Goal: Task Accomplishment & Management: Manage account settings

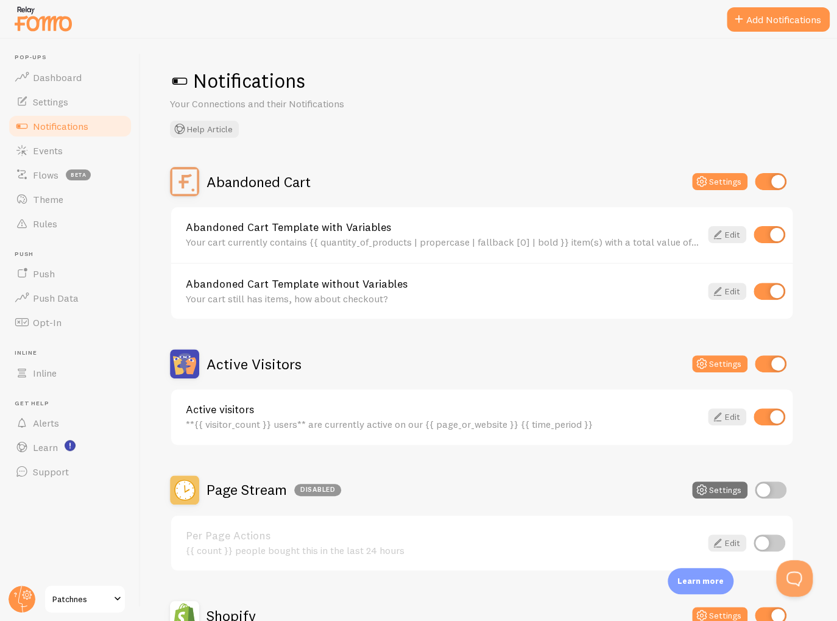
scroll to position [300, 0]
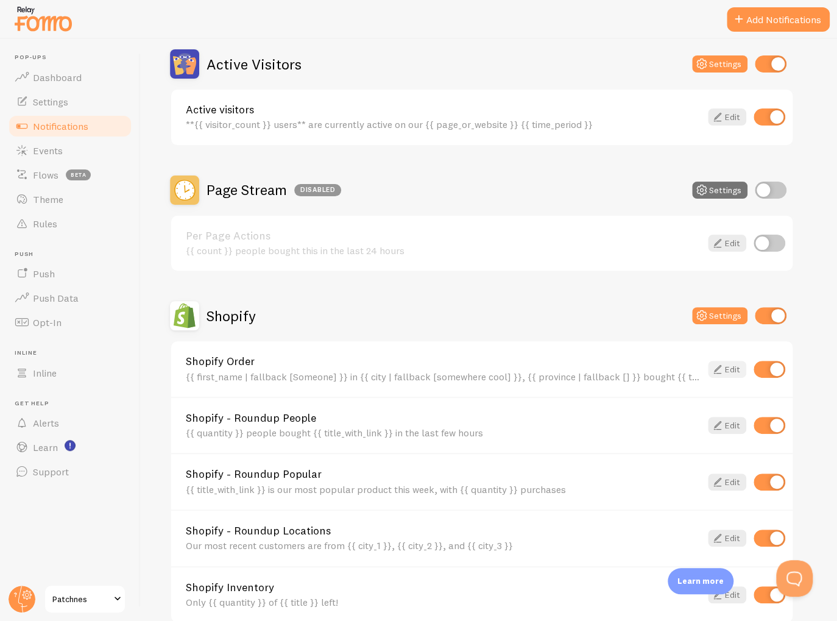
click at [729, 368] on link "Edit" at bounding box center [727, 369] width 38 height 17
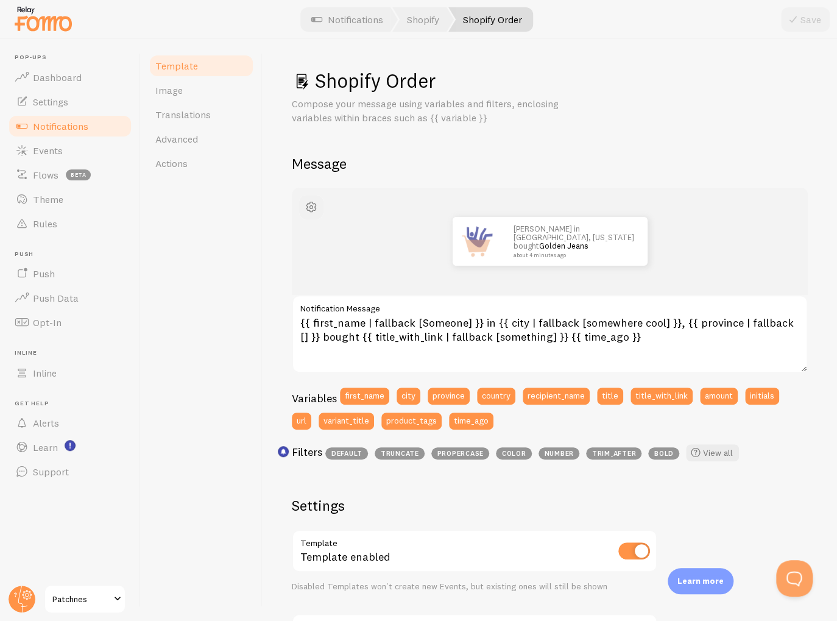
click at [311, 210] on span "button" at bounding box center [311, 207] width 15 height 15
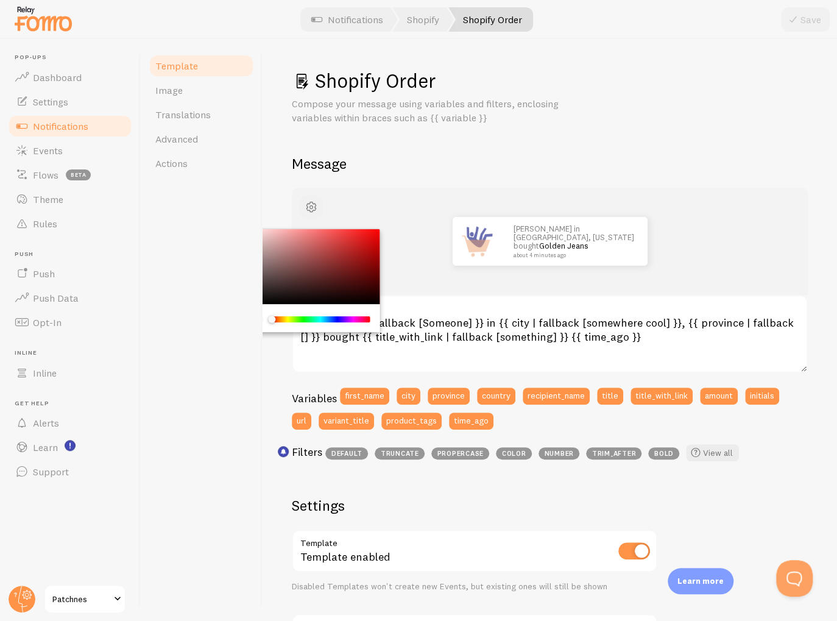
click at [311, 210] on span "button" at bounding box center [311, 207] width 15 height 15
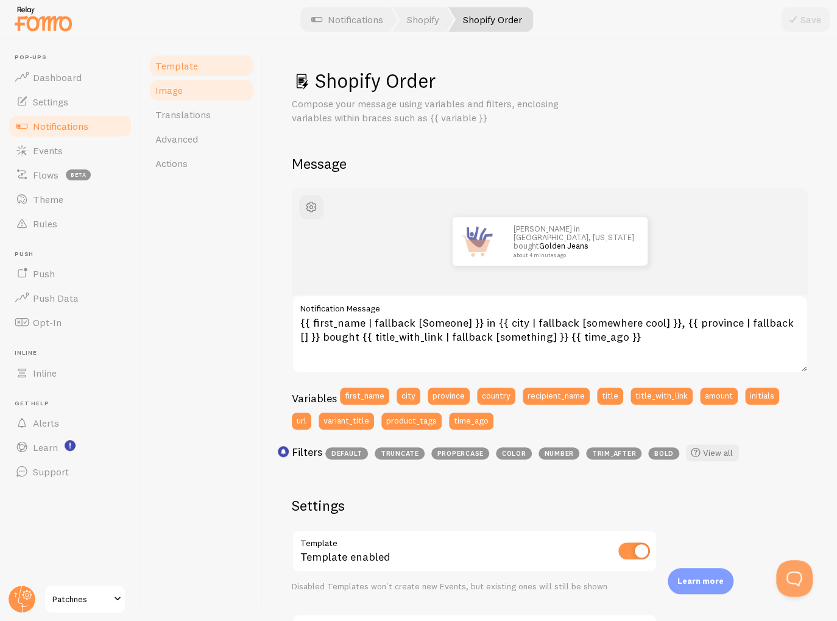
click at [189, 101] on link "Image" at bounding box center [201, 90] width 107 height 24
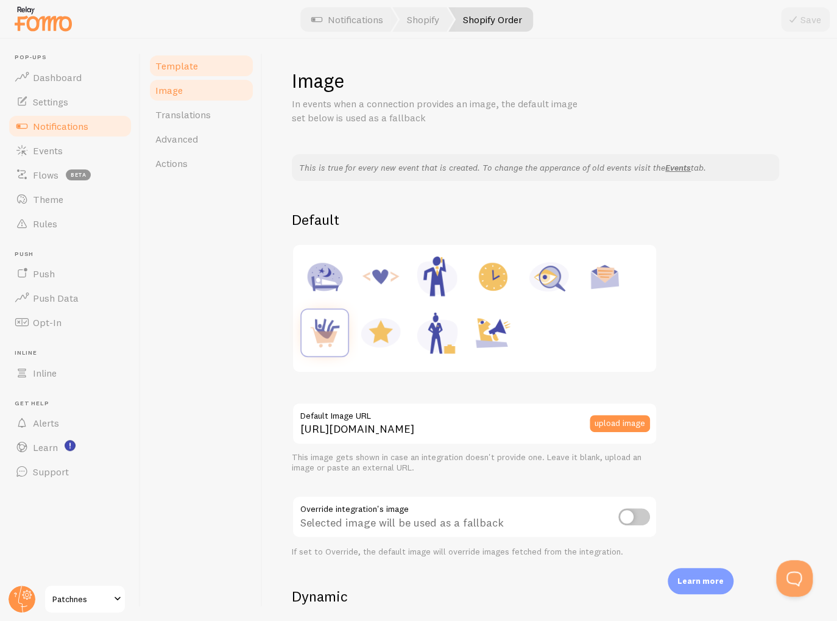
click at [193, 71] on span "Template" at bounding box center [176, 66] width 43 height 12
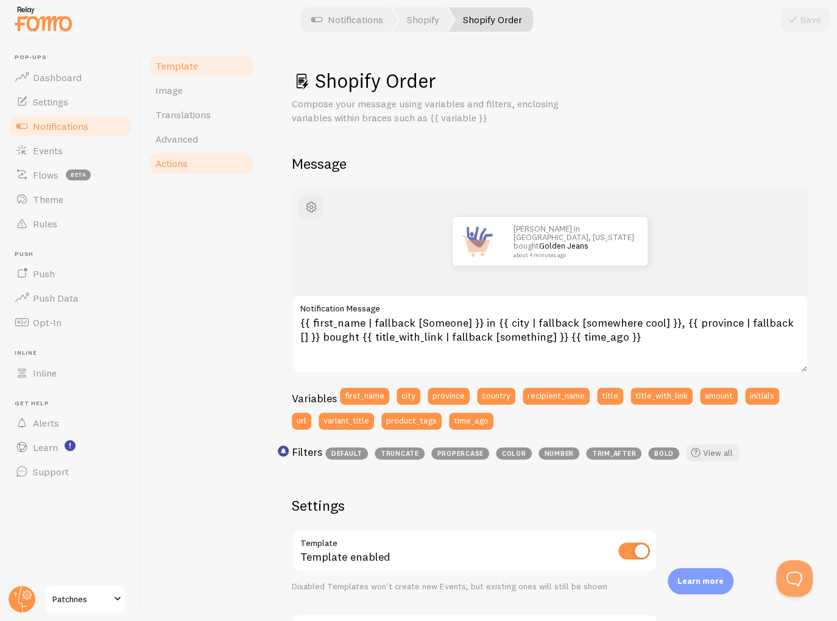
click at [207, 161] on link "Actions" at bounding box center [201, 163] width 107 height 24
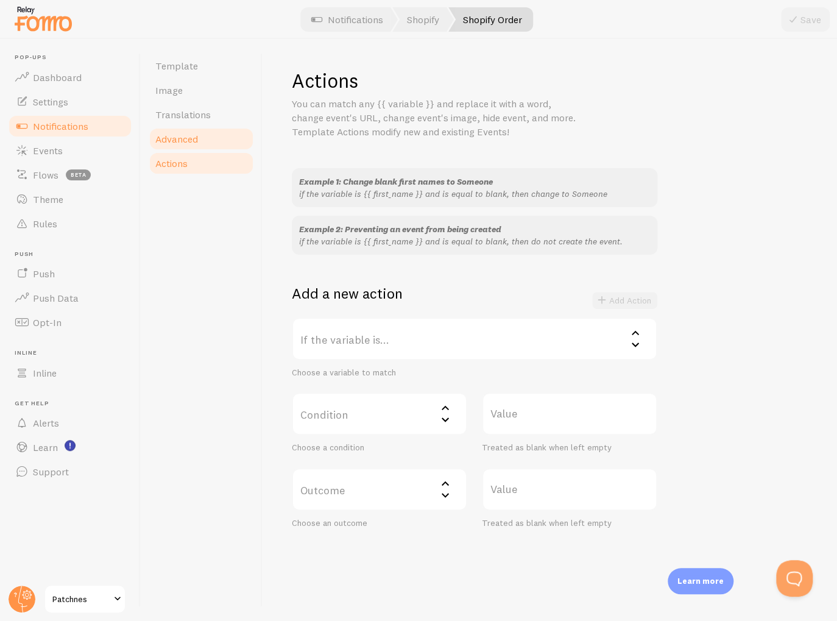
click at [191, 135] on span "Advanced" at bounding box center [176, 139] width 43 height 12
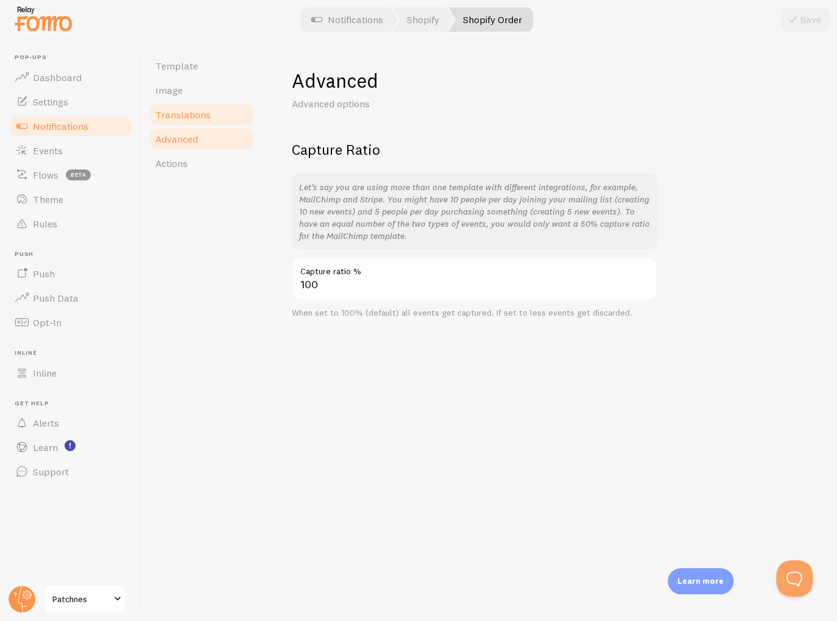
click at [196, 108] on span "Translations" at bounding box center [182, 114] width 55 height 12
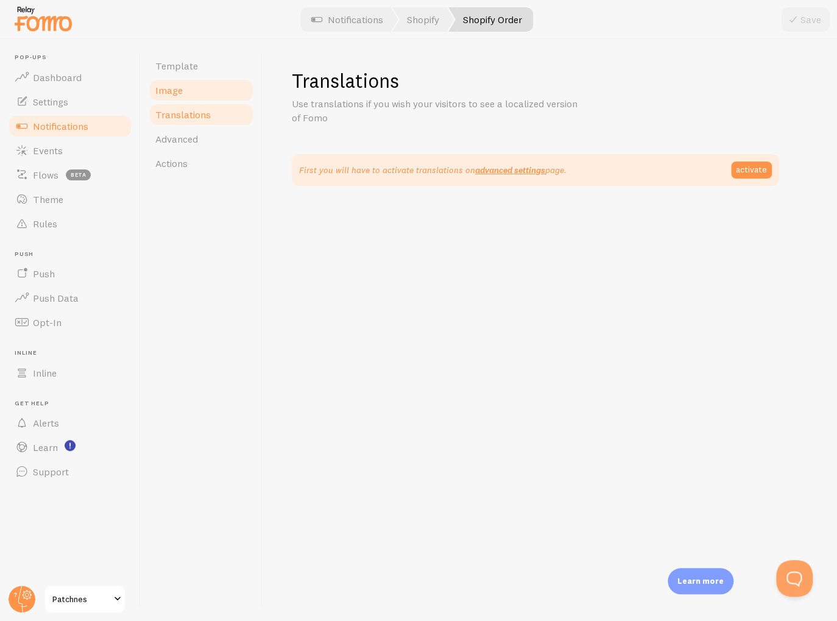
click at [192, 98] on link "Image" at bounding box center [201, 90] width 107 height 24
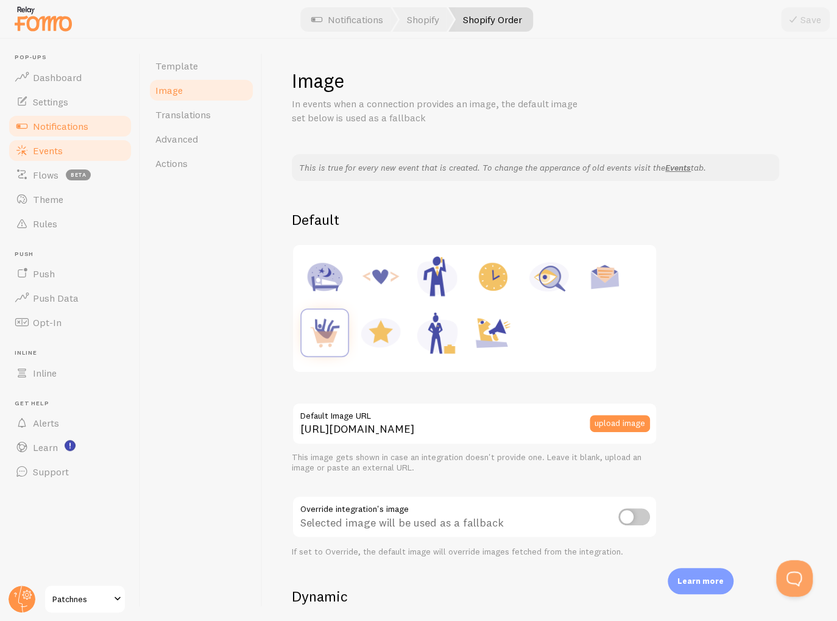
click at [67, 157] on link "Events" at bounding box center [70, 150] width 126 height 24
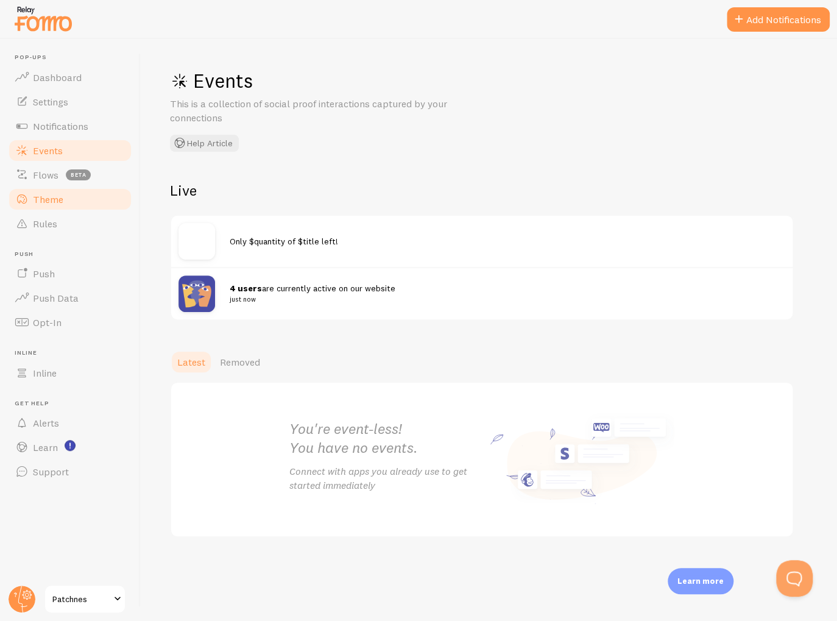
click at [55, 205] on link "Theme" at bounding box center [70, 199] width 126 height 24
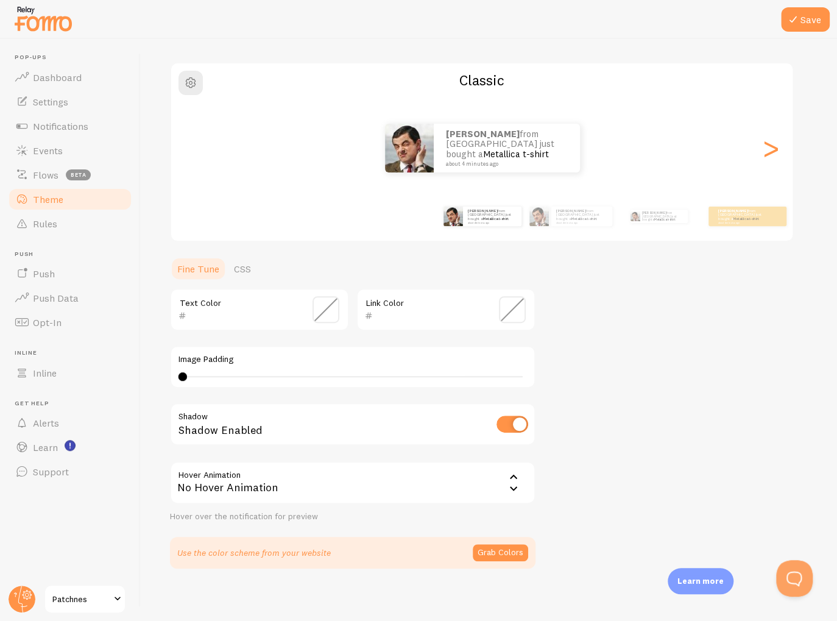
scroll to position [83, 0]
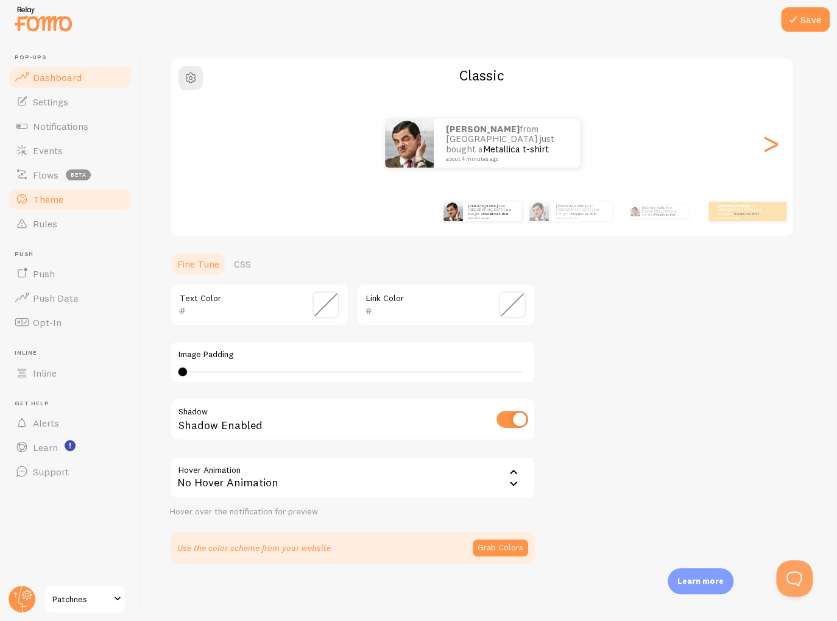
click at [60, 83] on link "Dashboard" at bounding box center [70, 77] width 126 height 24
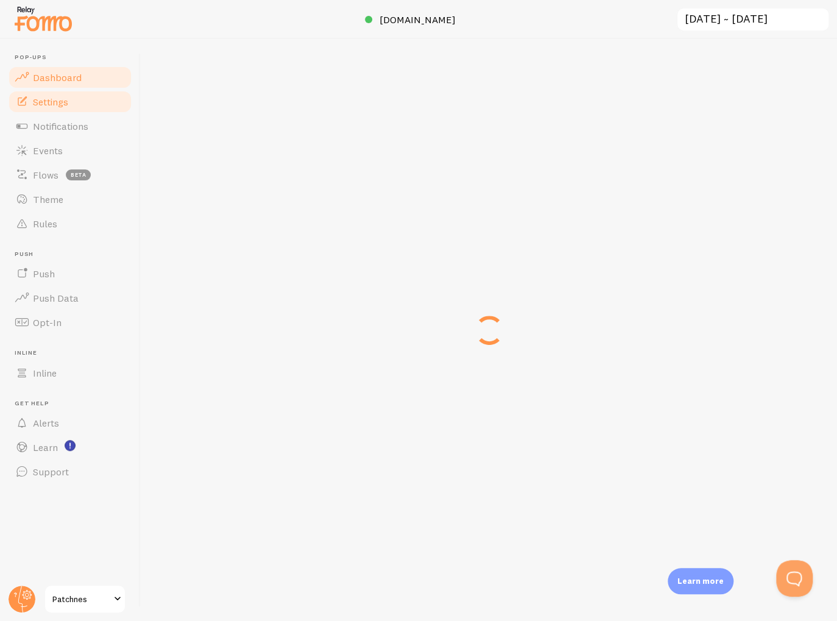
click at [60, 103] on span "Settings" at bounding box center [50, 102] width 35 height 12
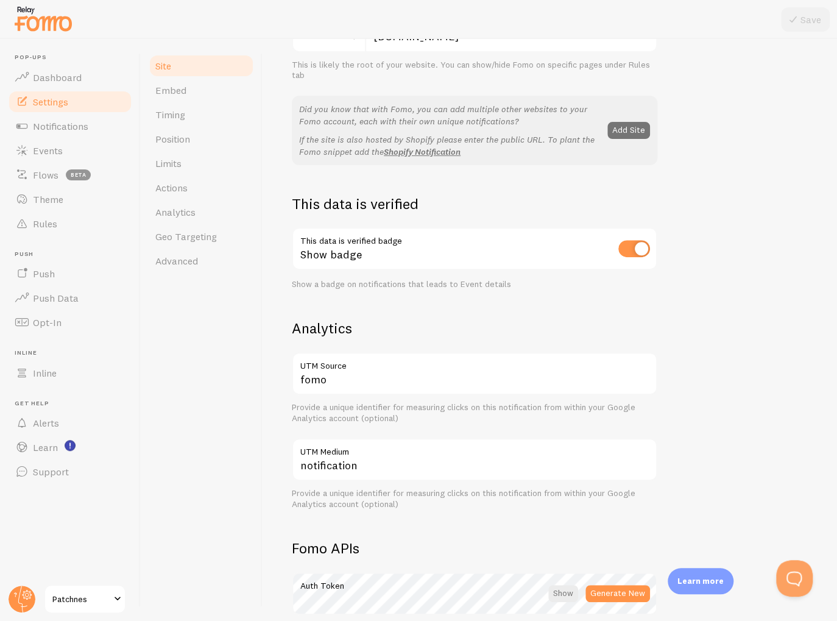
scroll to position [163, 0]
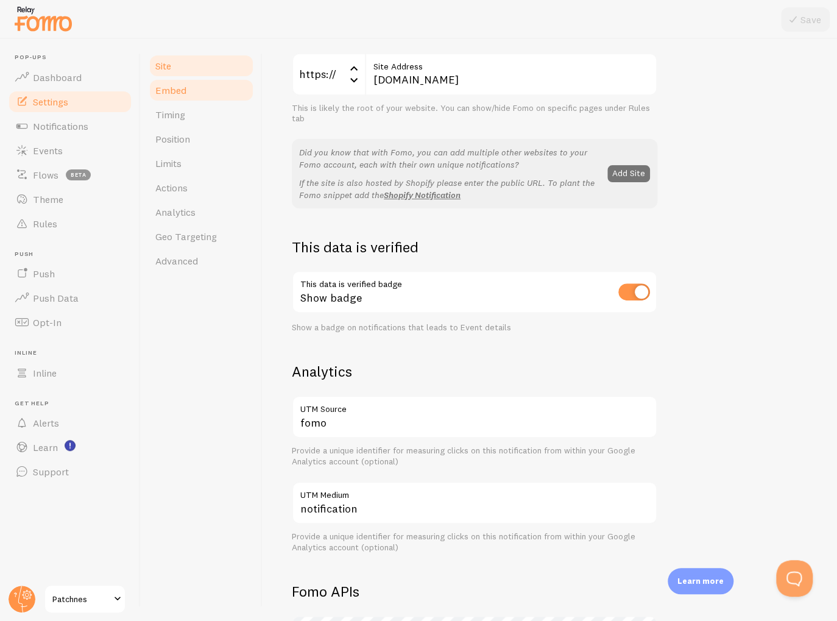
click at [202, 90] on link "Embed" at bounding box center [201, 90] width 107 height 24
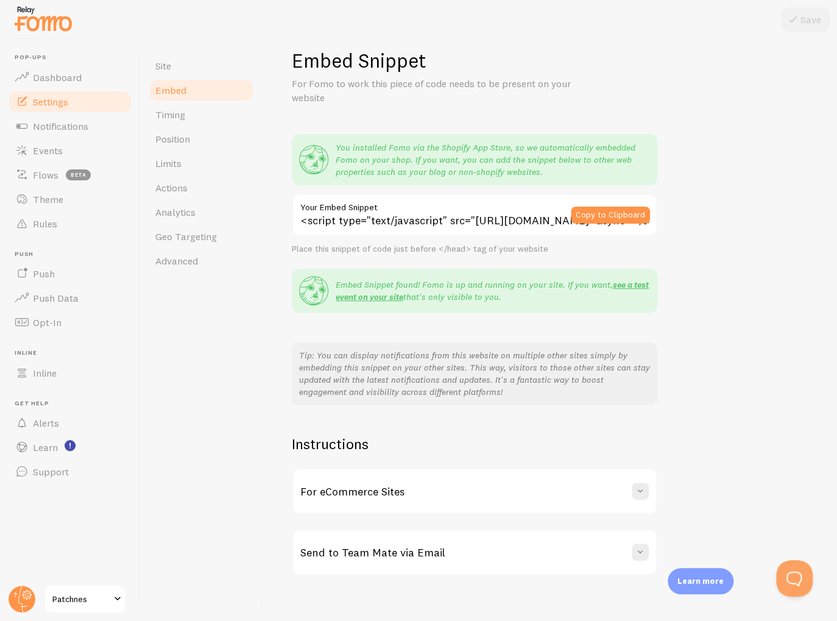
scroll to position [32, 0]
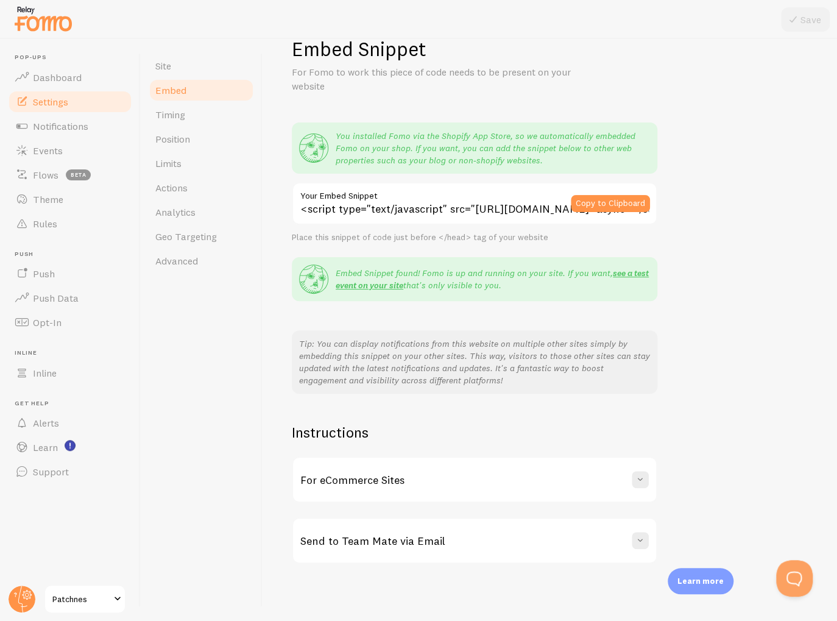
click at [561, 481] on div "For eCommerce Sites" at bounding box center [474, 480] width 363 height 44
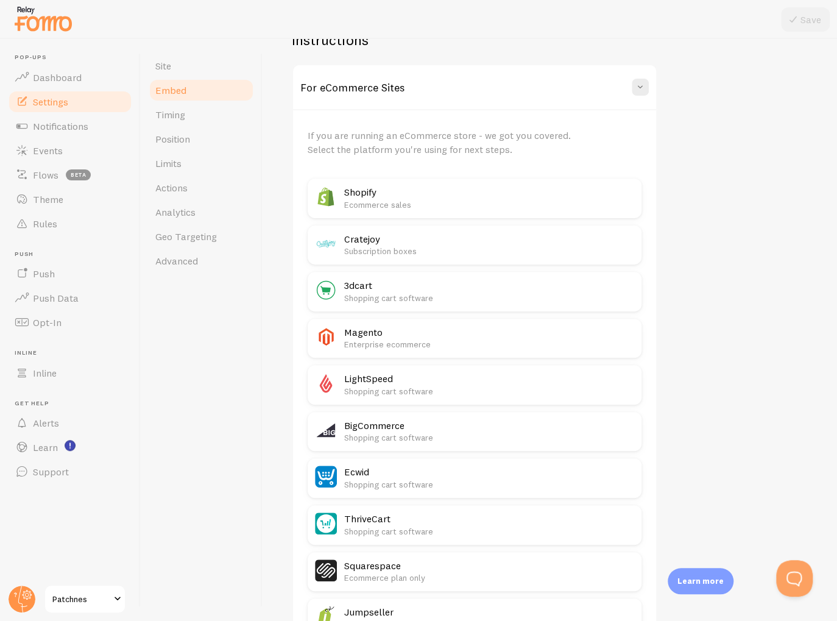
scroll to position [180, 0]
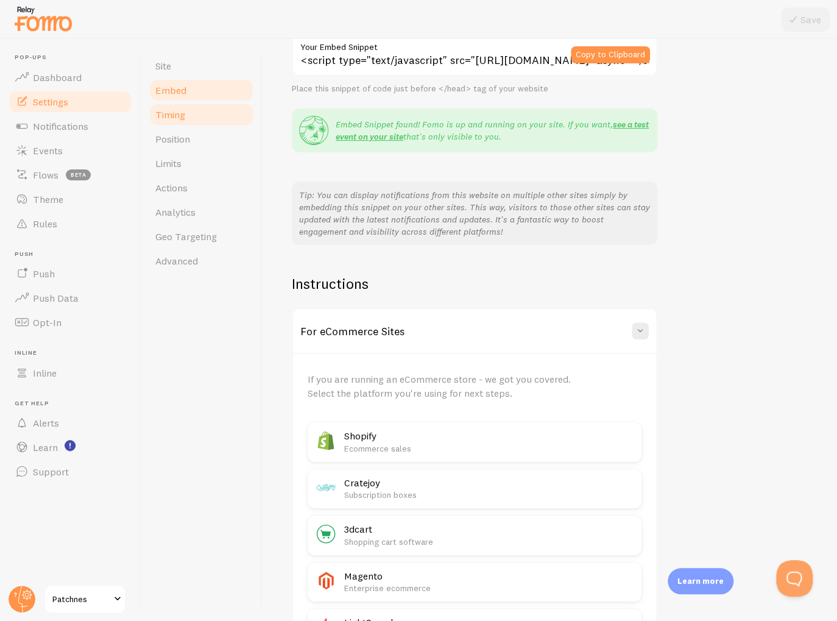
click at [166, 125] on link "Timing" at bounding box center [201, 114] width 107 height 24
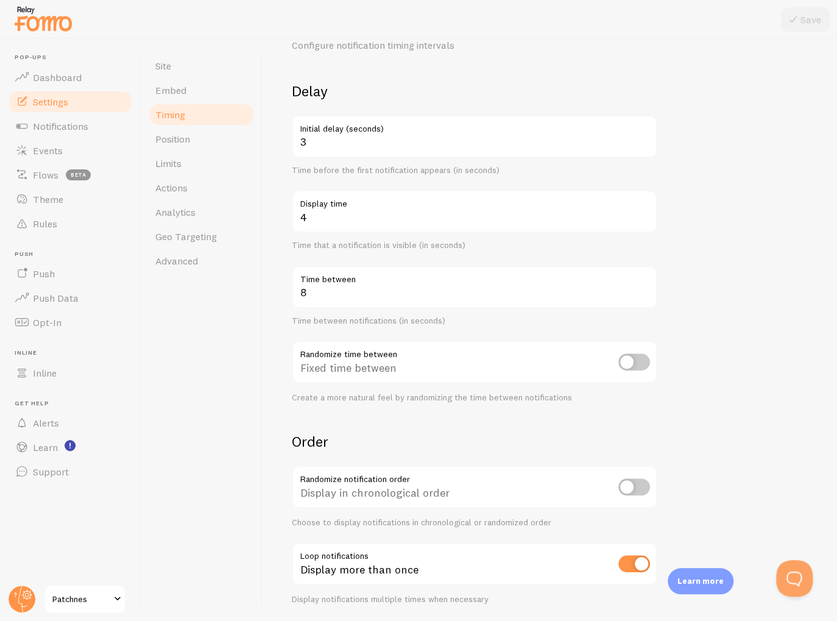
scroll to position [38, 0]
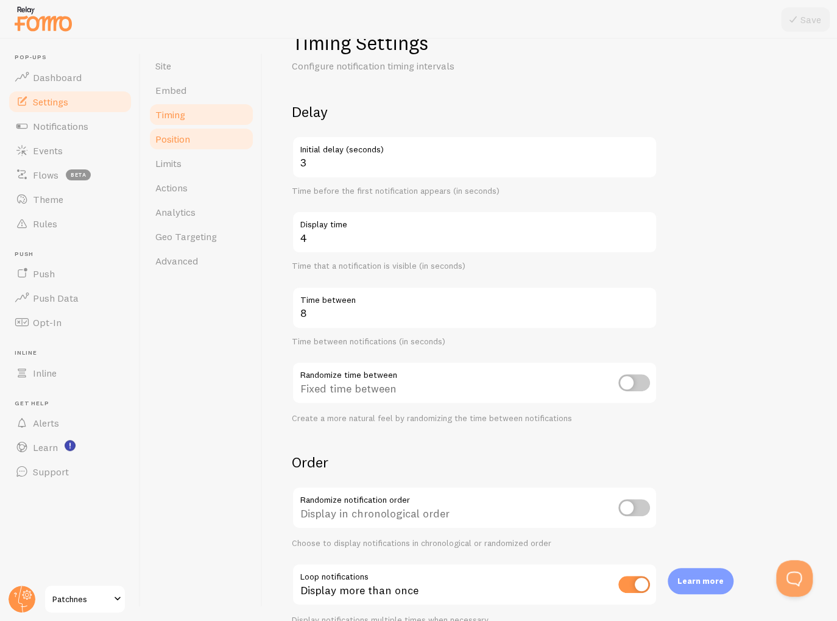
click at [200, 137] on link "Position" at bounding box center [201, 139] width 107 height 24
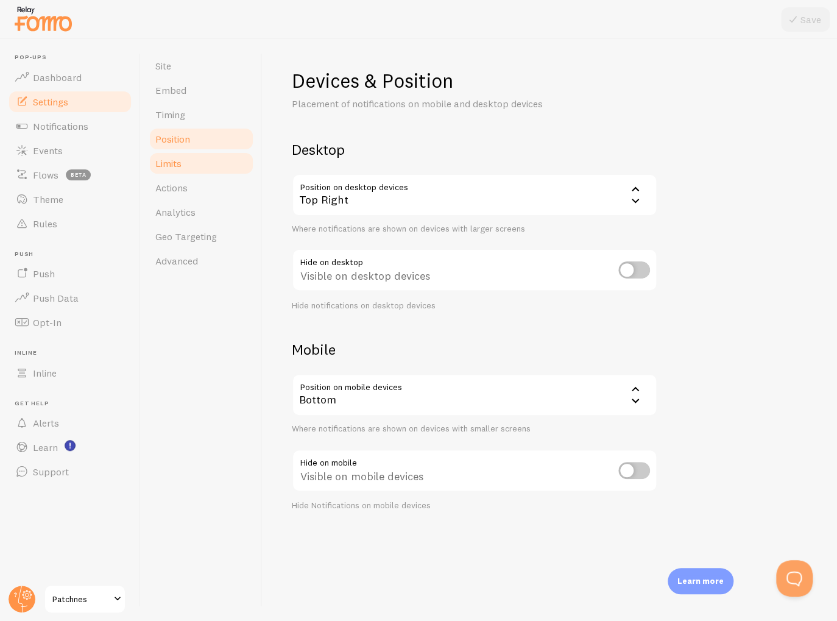
click at [192, 162] on link "Limits" at bounding box center [201, 163] width 107 height 24
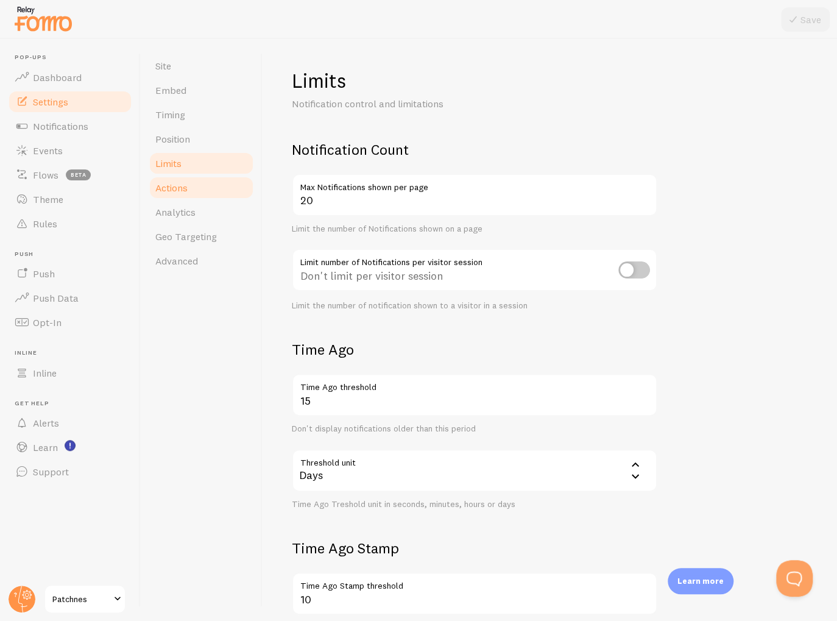
click at [193, 189] on link "Actions" at bounding box center [201, 187] width 107 height 24
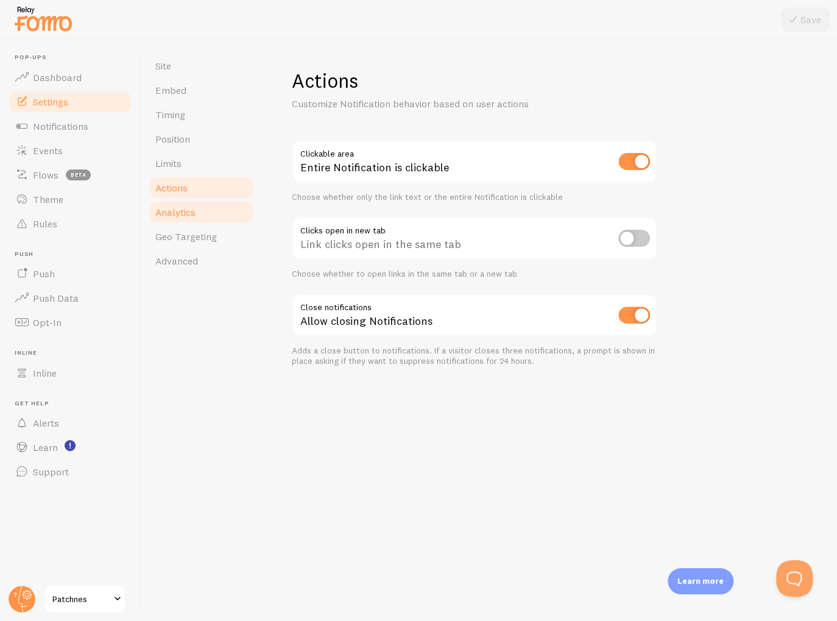
click at [202, 216] on link "Analytics" at bounding box center [201, 212] width 107 height 24
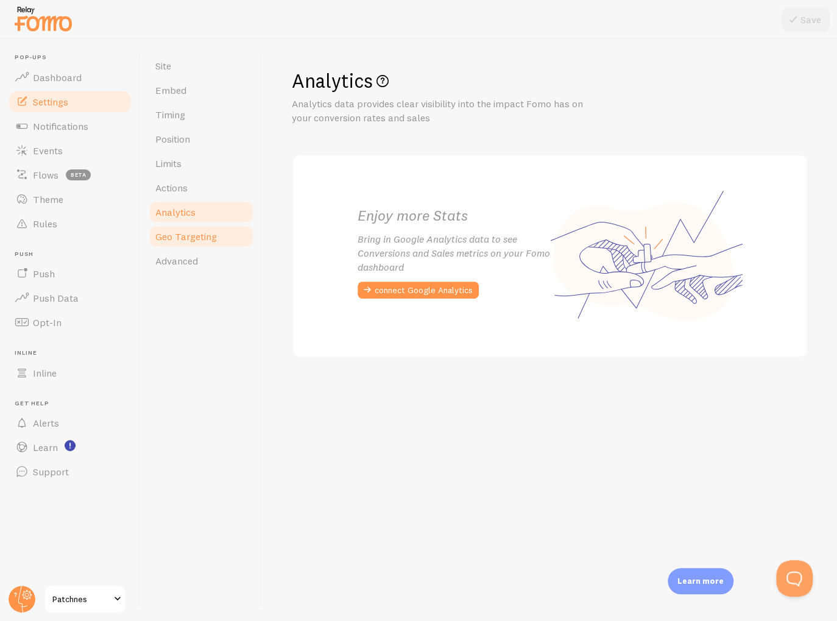
click at [197, 235] on span "Geo Targeting" at bounding box center [186, 236] width 62 height 12
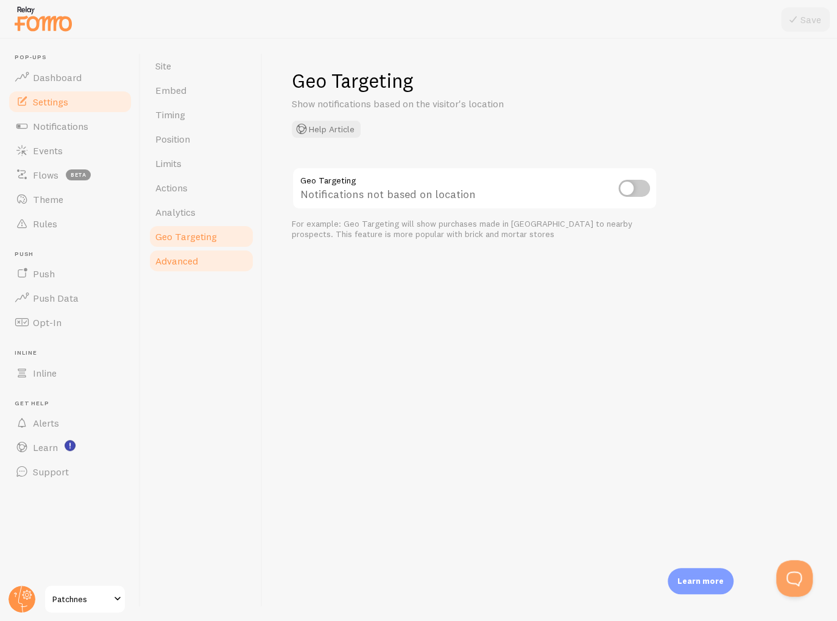
click at [200, 257] on link "Advanced" at bounding box center [201, 261] width 107 height 24
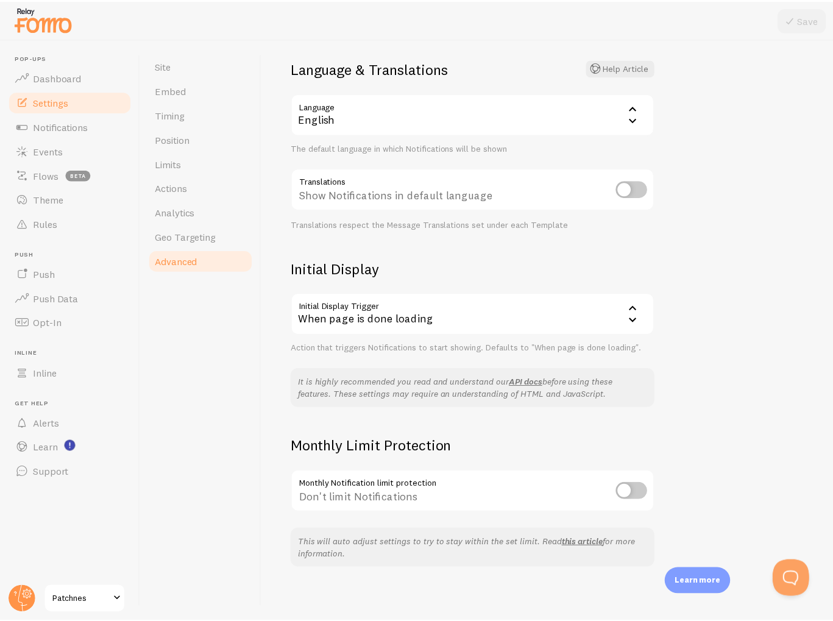
scroll to position [85, 0]
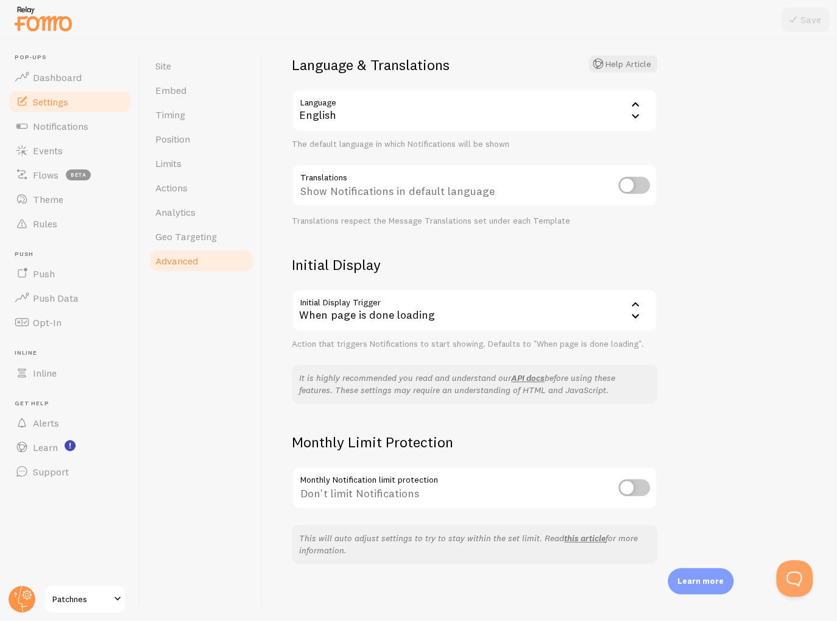
drag, startPoint x: 213, startPoint y: 393, endPoint x: 200, endPoint y: 399, distance: 14.2
click at [213, 393] on div "Site Embed Timing Position Limits Actions Analytics Geo Targeting Advanced" at bounding box center [202, 330] width 122 height 582
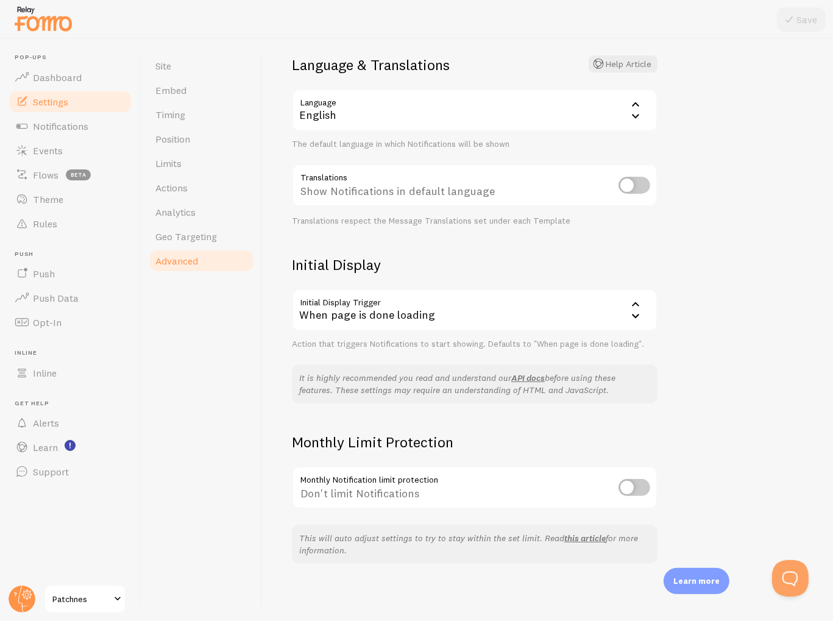
click at [444, 313] on div "When page is done loading" at bounding box center [475, 310] width 366 height 43
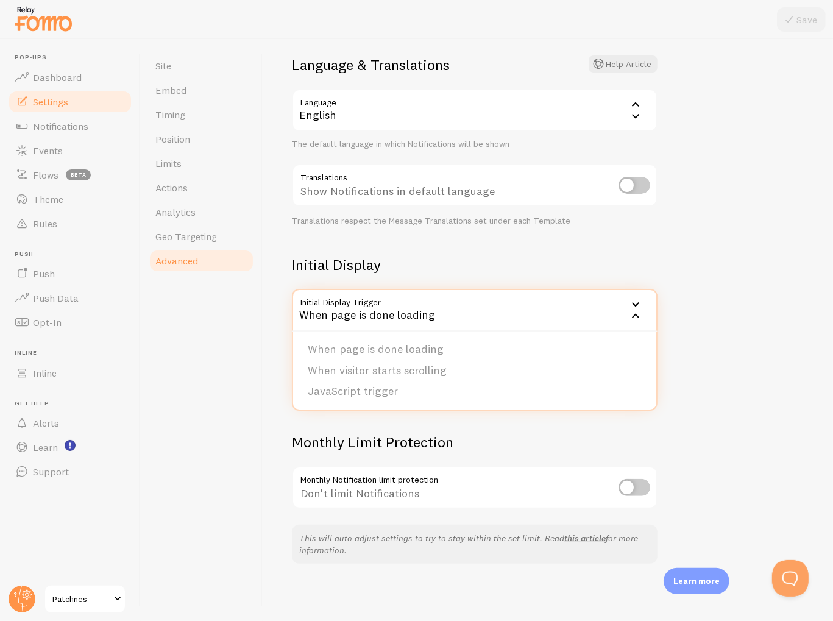
click at [483, 281] on div "Initial Display Initial Display Trigger onload When page is done loading When p…" at bounding box center [475, 302] width 366 height 94
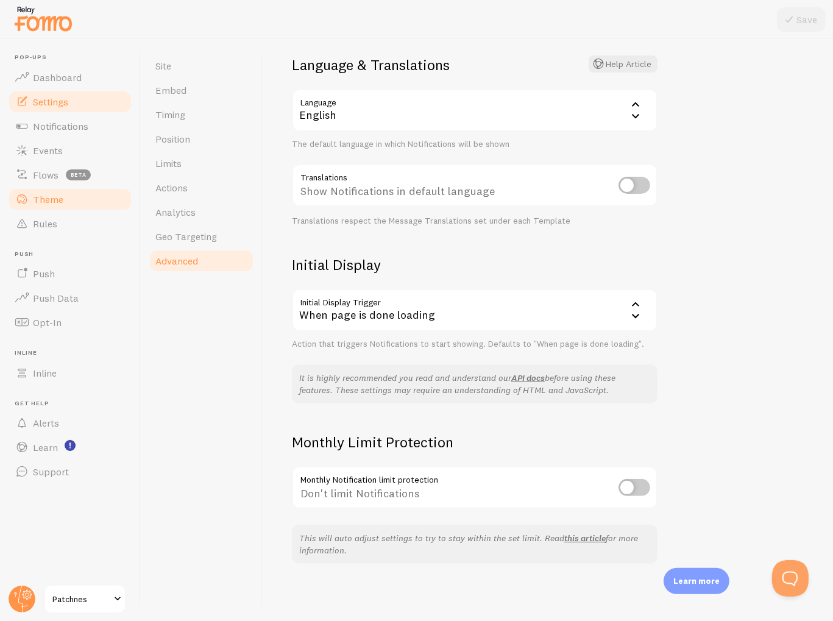
click at [54, 203] on span "Theme" at bounding box center [48, 199] width 30 height 12
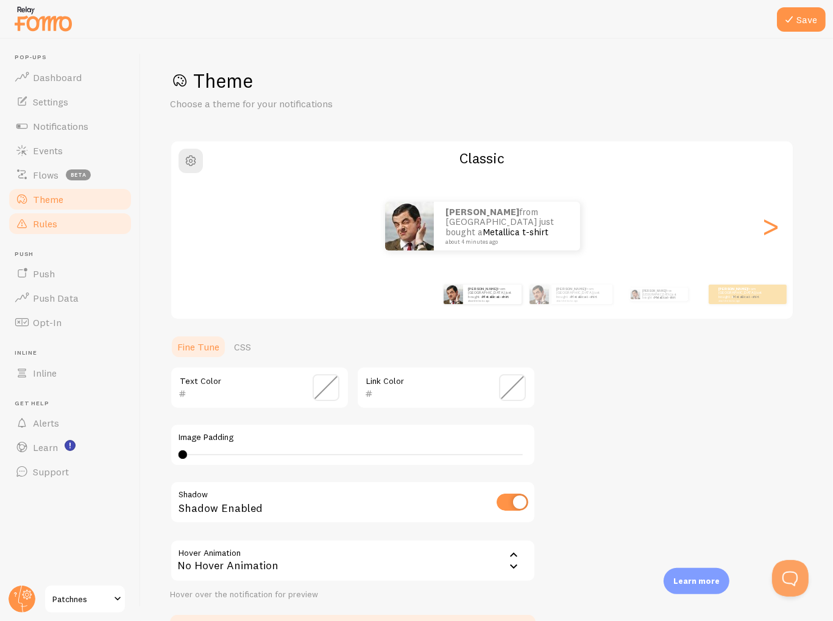
click at [54, 222] on span "Rules" at bounding box center [45, 224] width 24 height 12
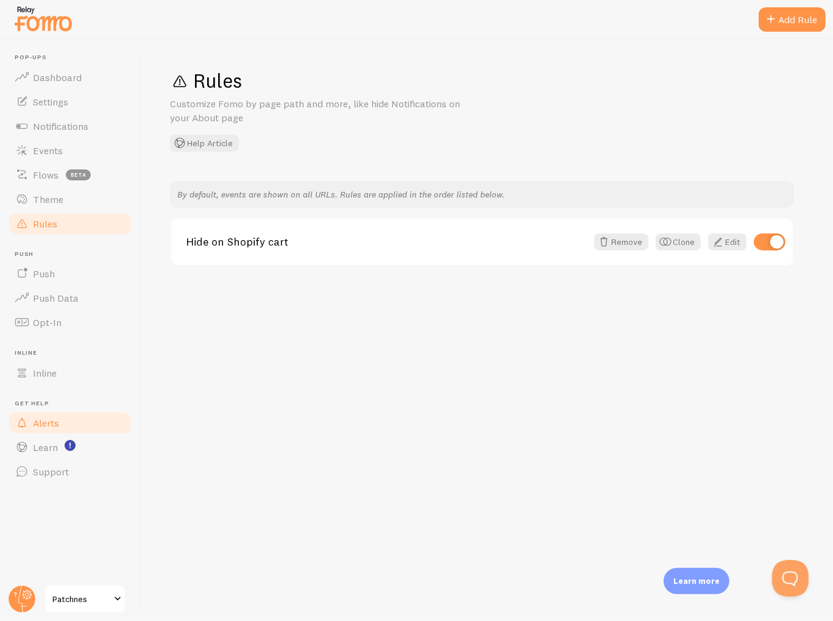
click at [54, 415] on link "Alerts" at bounding box center [70, 423] width 126 height 24
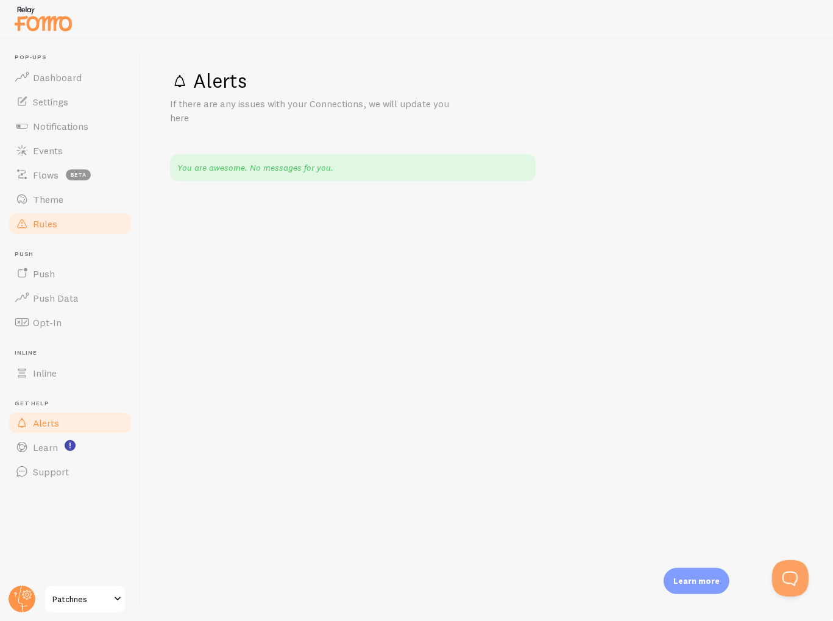
click at [63, 226] on link "Rules" at bounding box center [70, 223] width 126 height 24
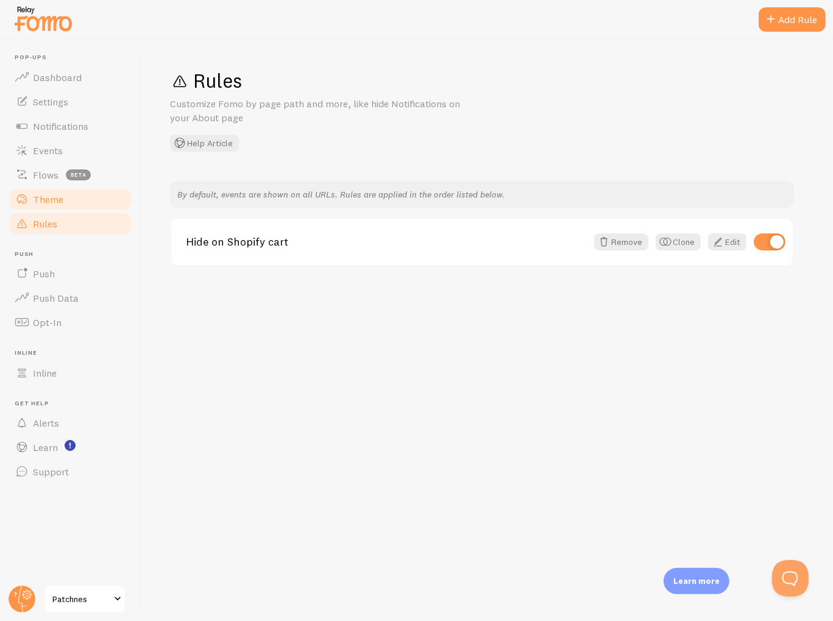
click at [64, 196] on link "Theme" at bounding box center [70, 199] width 126 height 24
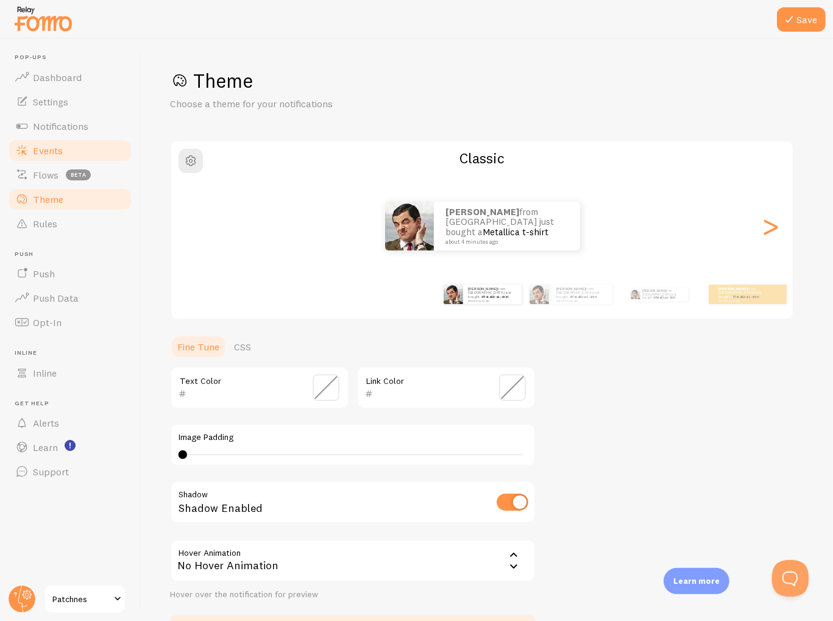
click at [48, 157] on link "Events" at bounding box center [70, 150] width 126 height 24
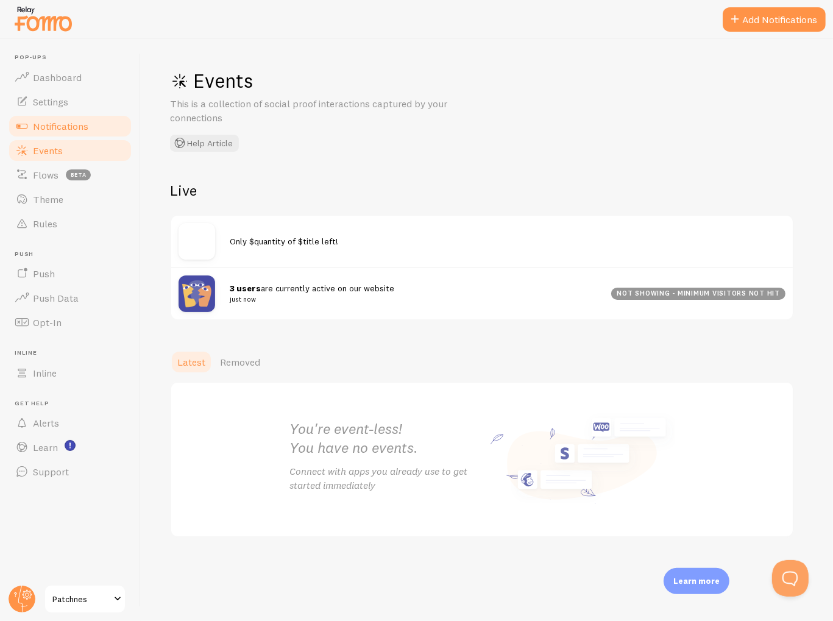
click at [54, 125] on span "Notifications" at bounding box center [60, 126] width 55 height 12
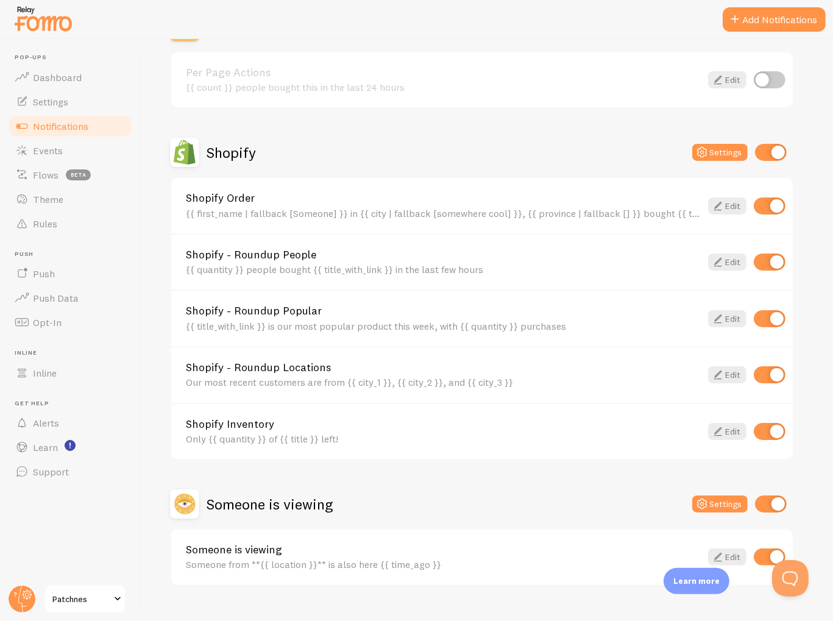
scroll to position [483, 0]
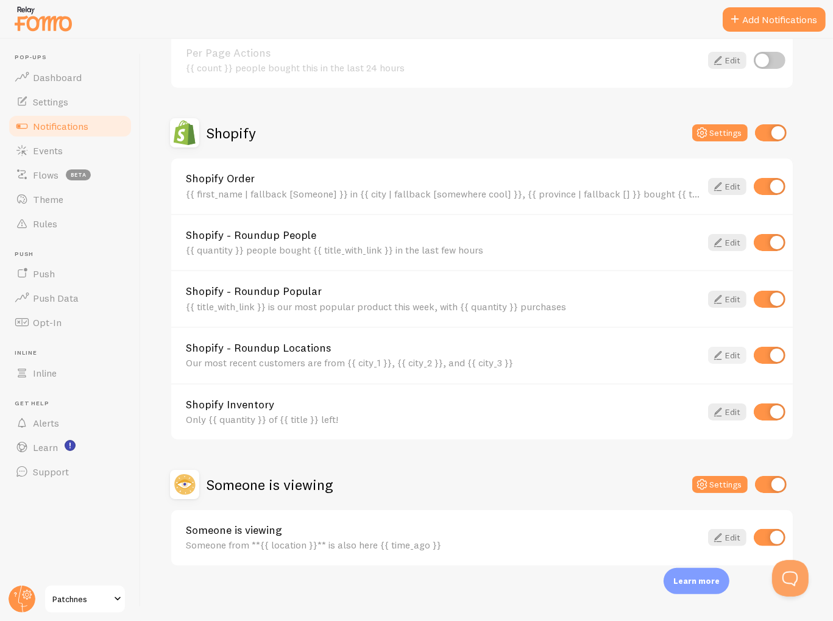
click at [732, 353] on link "Edit" at bounding box center [727, 355] width 38 height 17
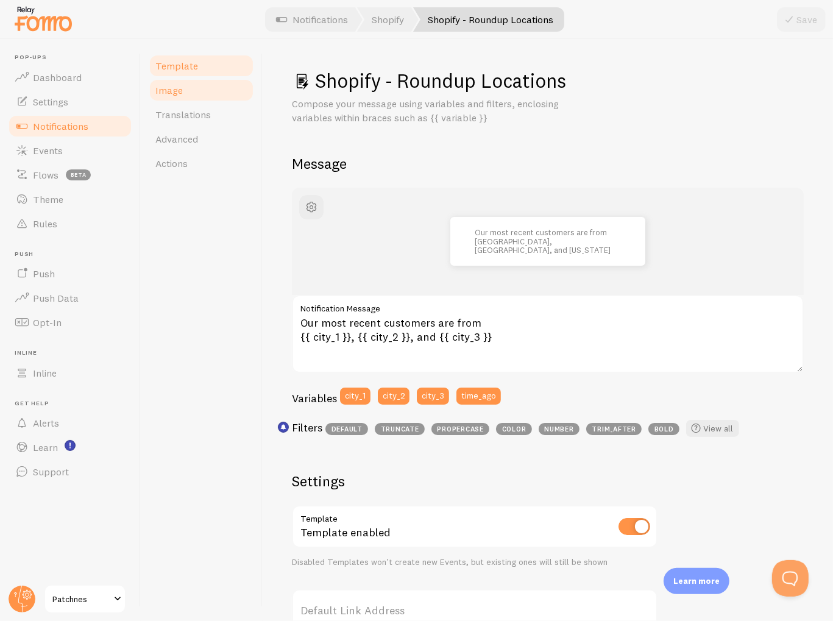
click at [185, 93] on link "Image" at bounding box center [201, 90] width 107 height 24
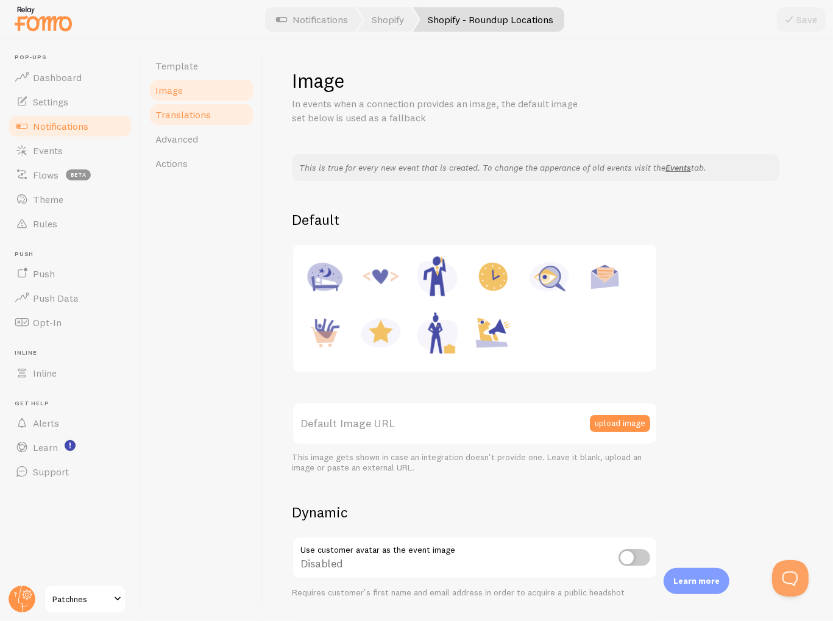
click at [208, 120] on span "Translations" at bounding box center [182, 114] width 55 height 12
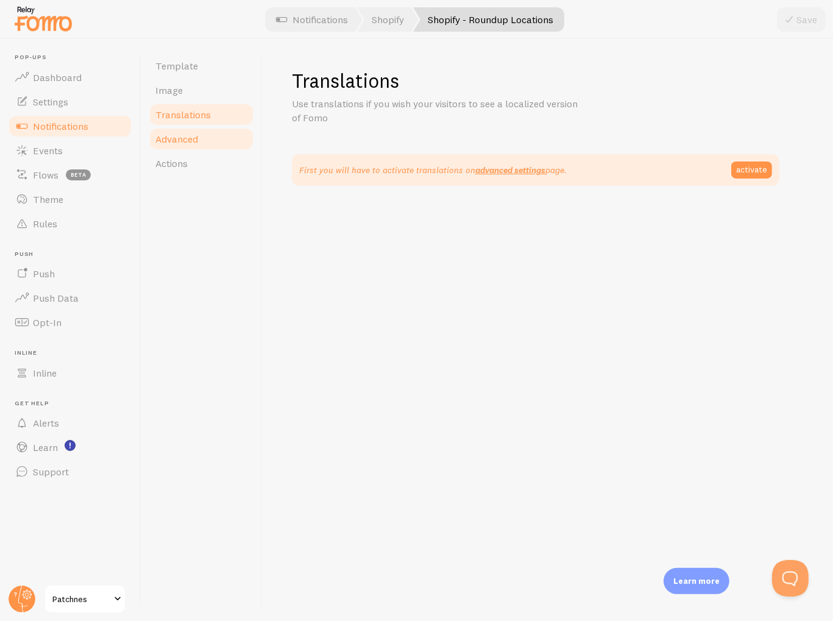
click at [197, 141] on span "Advanced" at bounding box center [176, 139] width 43 height 12
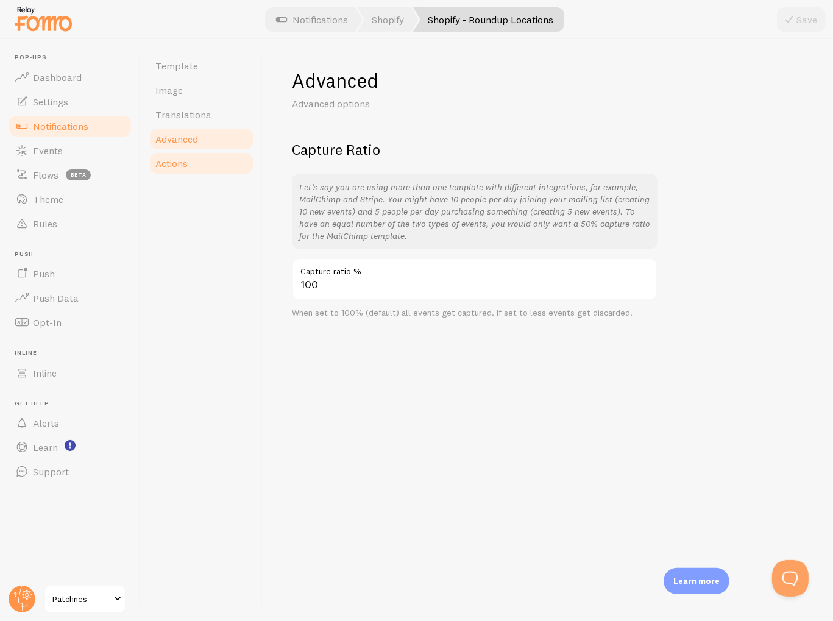
click at [189, 166] on link "Actions" at bounding box center [201, 163] width 107 height 24
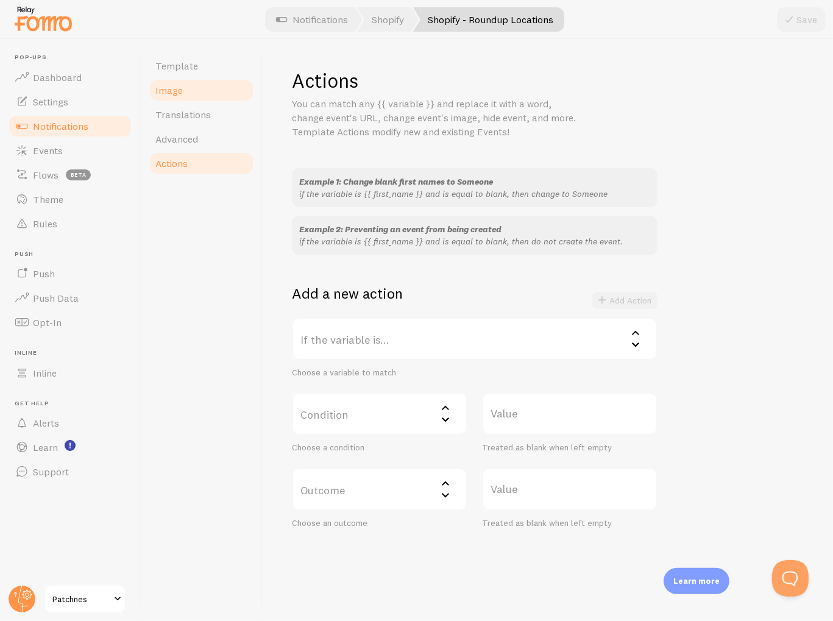
click at [187, 93] on link "Image" at bounding box center [201, 90] width 107 height 24
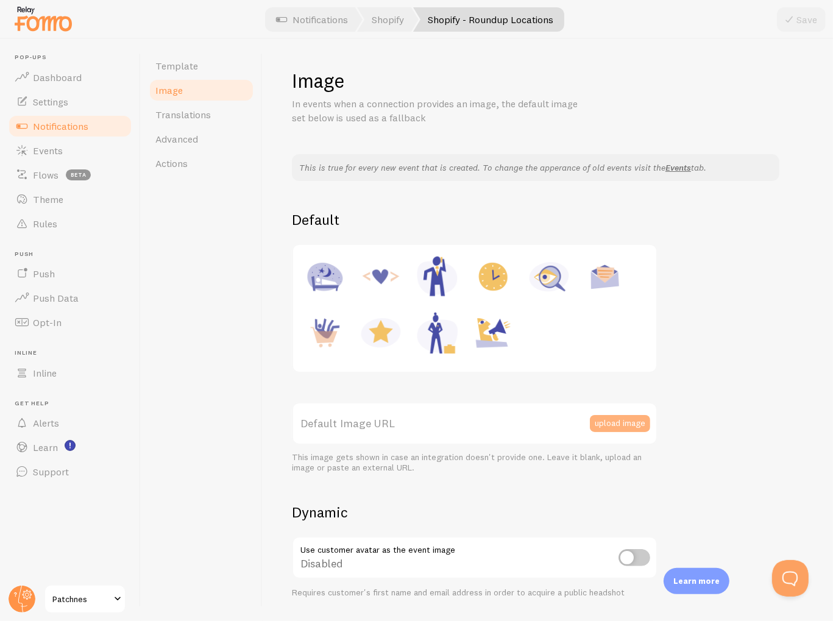
click at [632, 426] on button "upload image" at bounding box center [620, 423] width 60 height 17
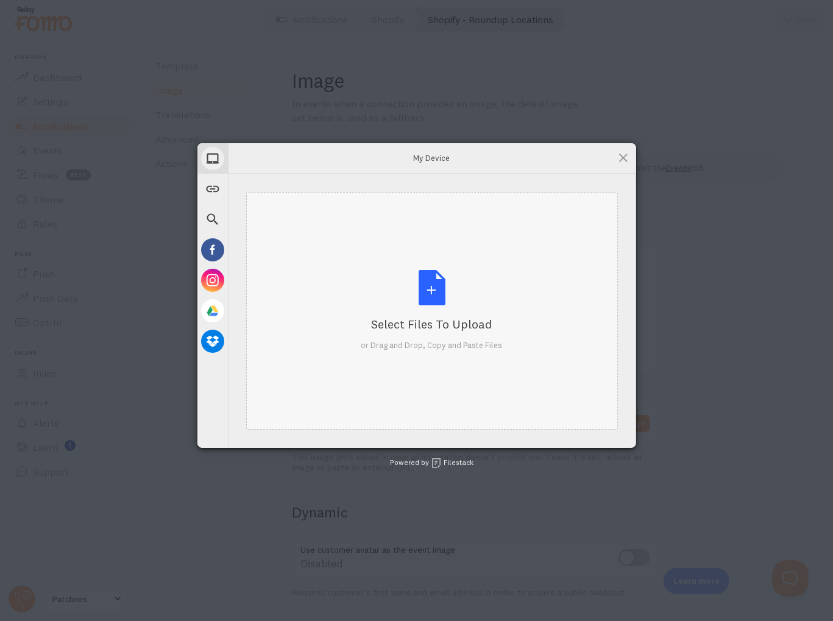
click at [437, 285] on div "Select Files to Upload or Drag and Drop, Copy and Paste Files" at bounding box center [431, 310] width 141 height 81
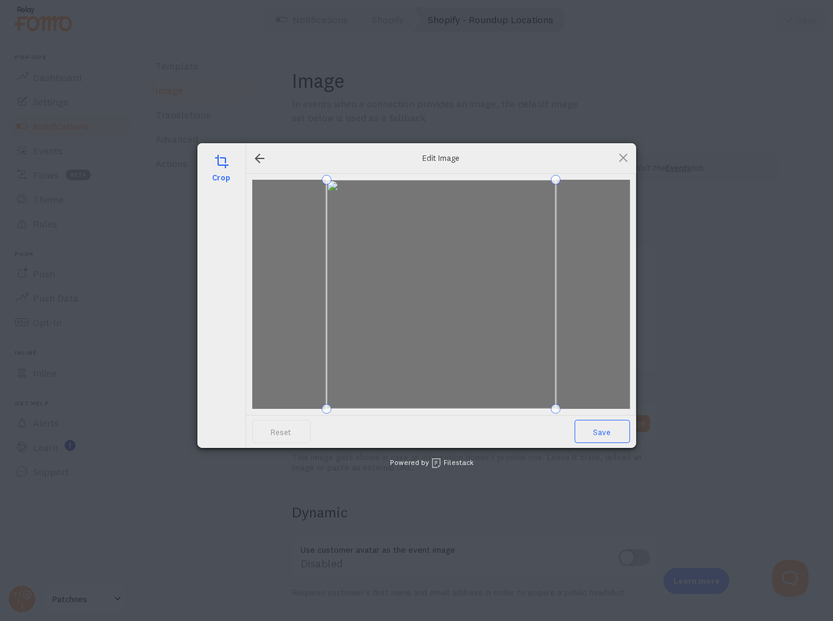
click at [597, 435] on span "Save" at bounding box center [602, 431] width 55 height 23
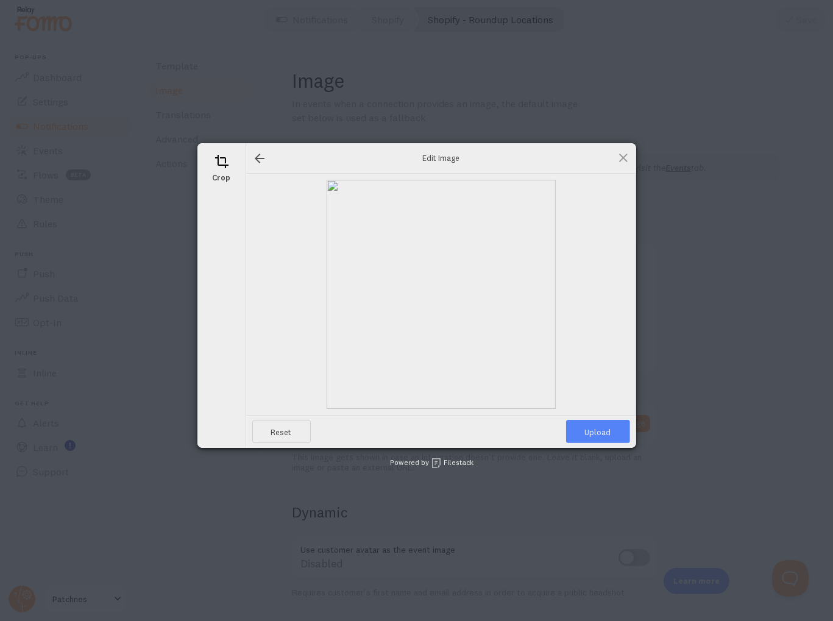
click at [597, 434] on span "Upload" at bounding box center [598, 431] width 64 height 23
type input "[URL][DOMAIN_NAME][DOMAIN_NAME]"
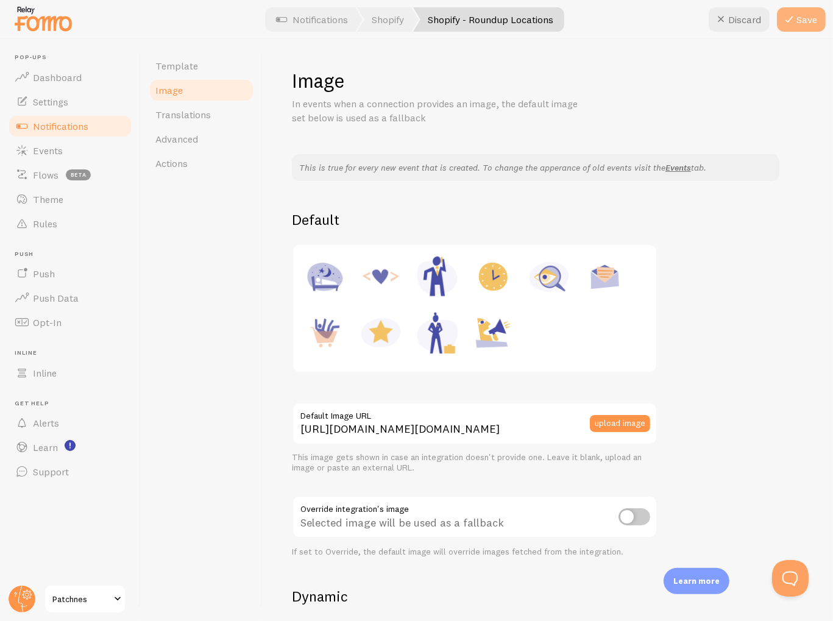
click at [809, 19] on button "Save" at bounding box center [801, 19] width 49 height 24
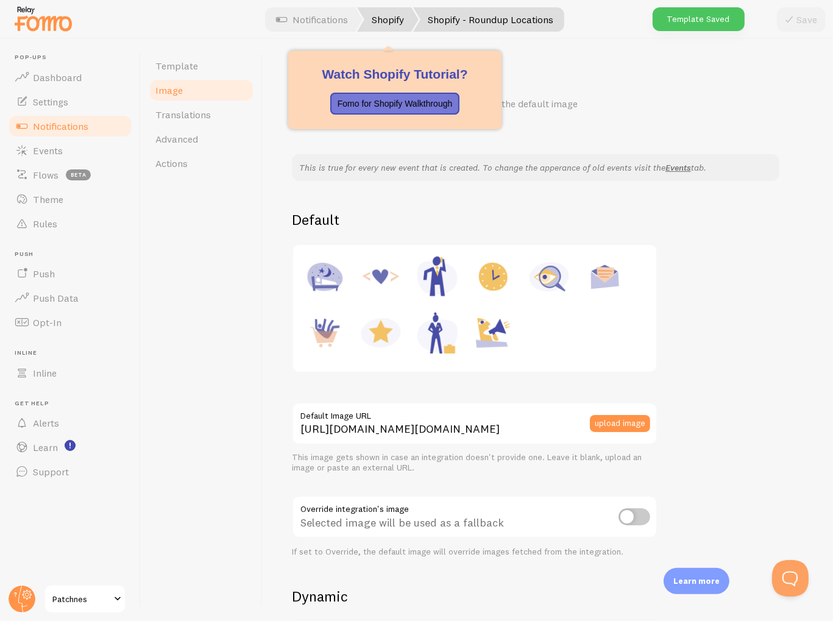
click at [391, 19] on link "Shopify" at bounding box center [388, 19] width 62 height 24
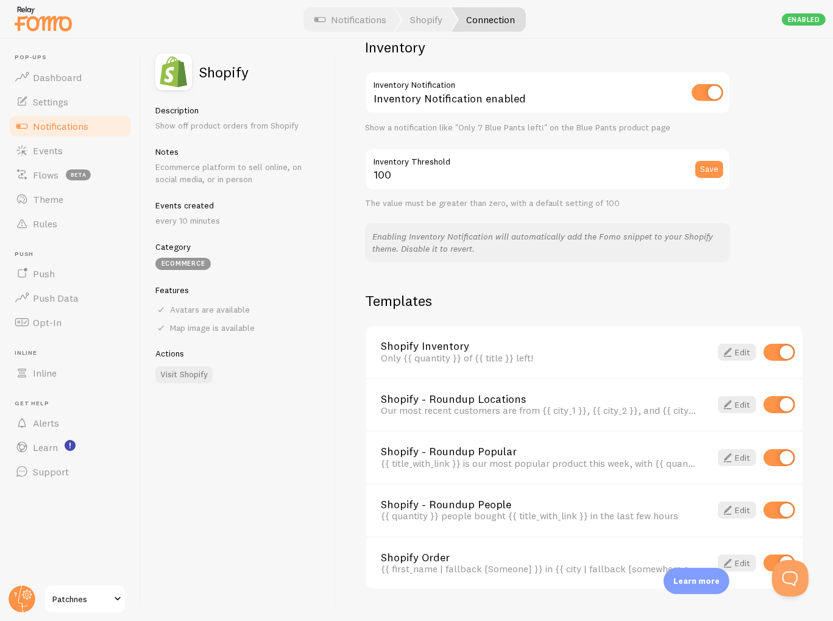
scroll to position [656, 0]
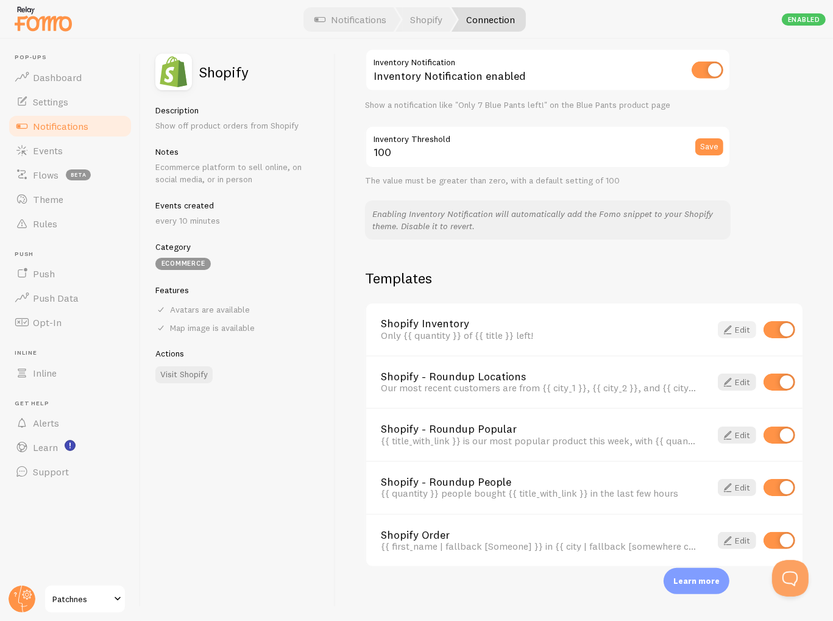
click at [727, 325] on link "Edit" at bounding box center [737, 329] width 38 height 17
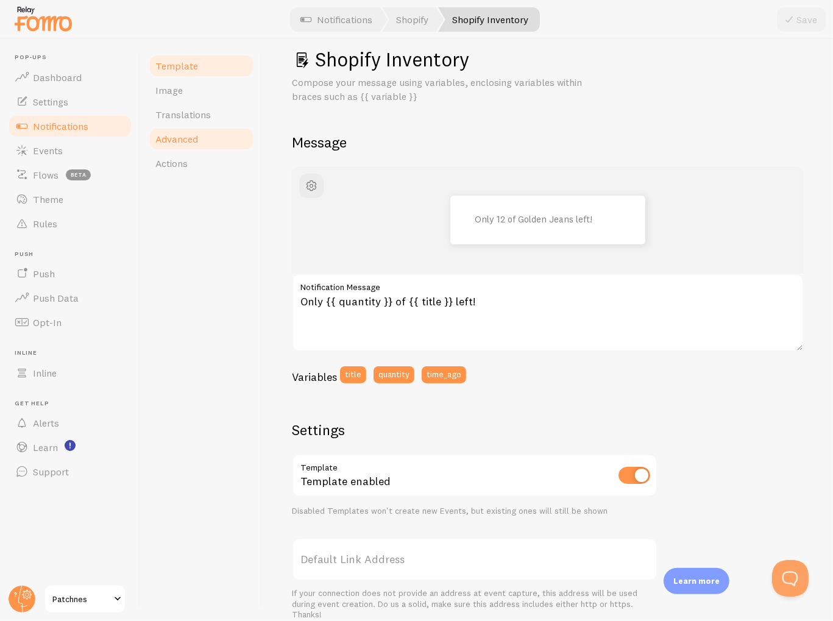
scroll to position [15, 0]
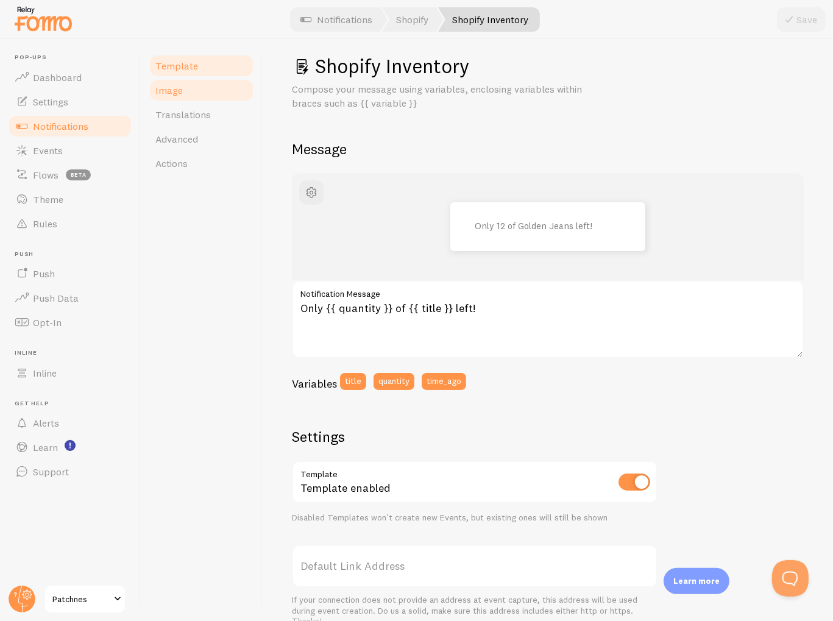
click at [178, 96] on link "Image" at bounding box center [201, 90] width 107 height 24
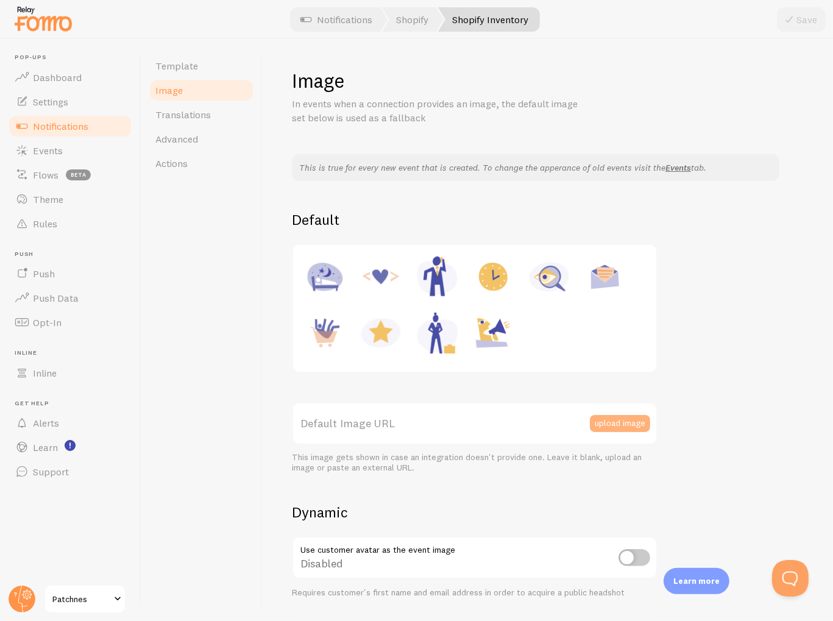
click at [617, 420] on button "upload image" at bounding box center [620, 423] width 60 height 17
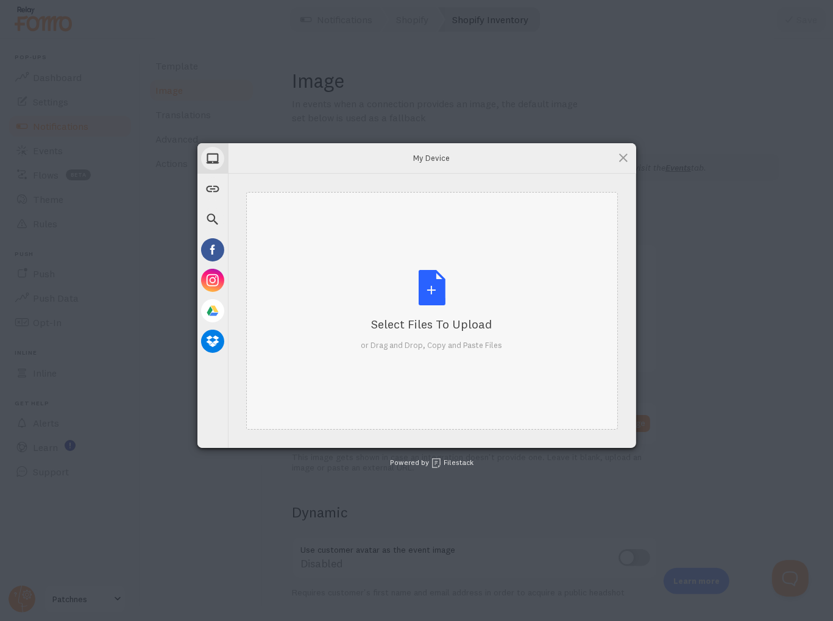
click at [425, 294] on div "Select Files to Upload or Drag and Drop, Copy and Paste Files" at bounding box center [431, 310] width 141 height 81
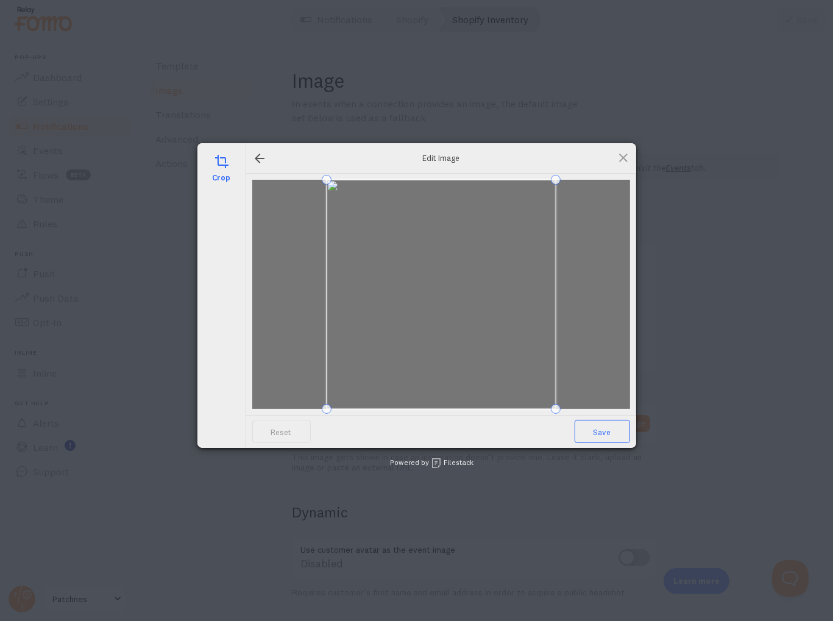
click at [607, 430] on span "Save" at bounding box center [602, 431] width 55 height 23
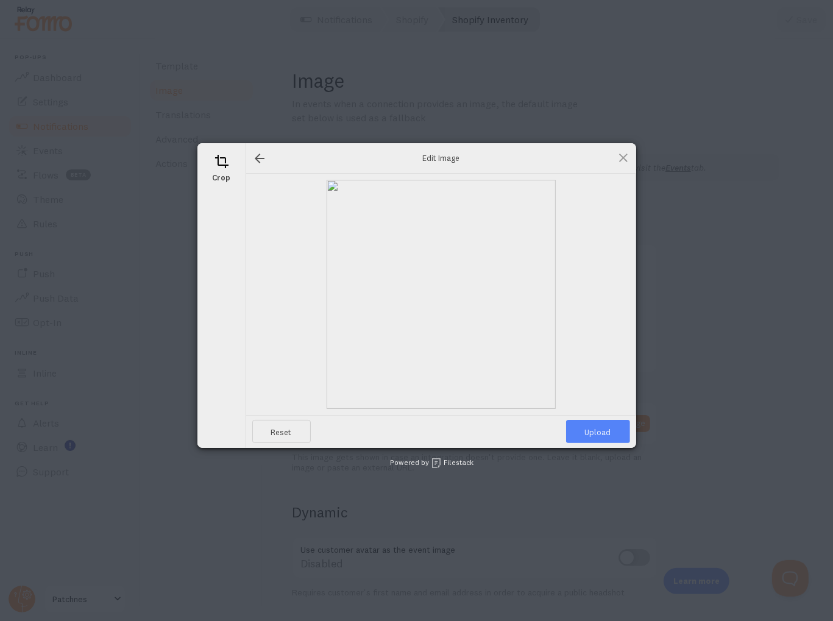
click at [607, 430] on span "Upload" at bounding box center [598, 431] width 64 height 23
type input "[URL][DOMAIN_NAME][DOMAIN_NAME]"
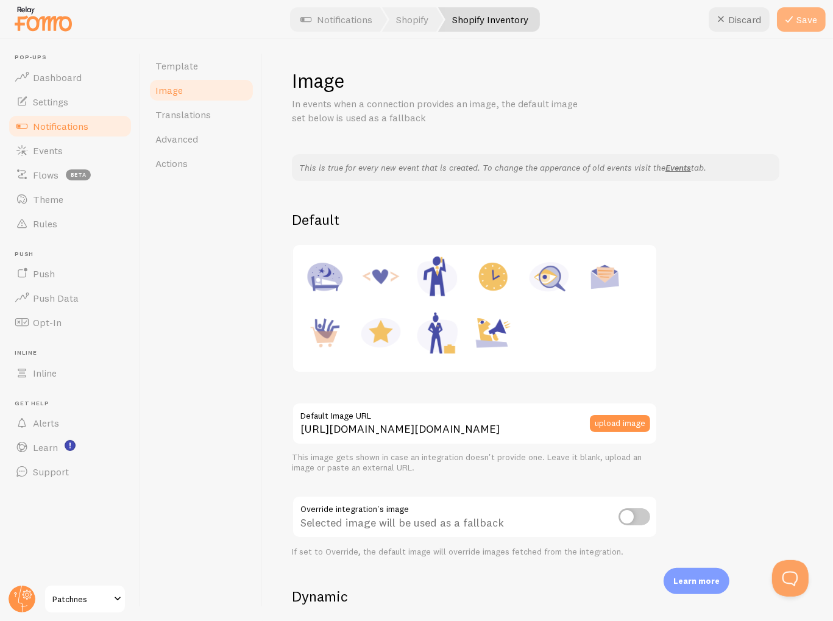
click at [805, 23] on button "Save" at bounding box center [801, 19] width 49 height 24
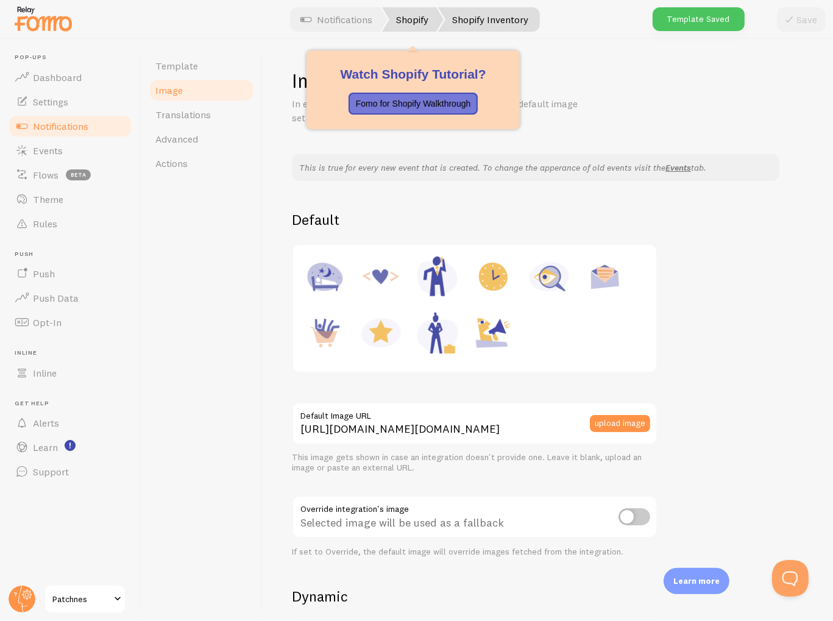
click at [420, 20] on link "Shopify" at bounding box center [413, 19] width 62 height 24
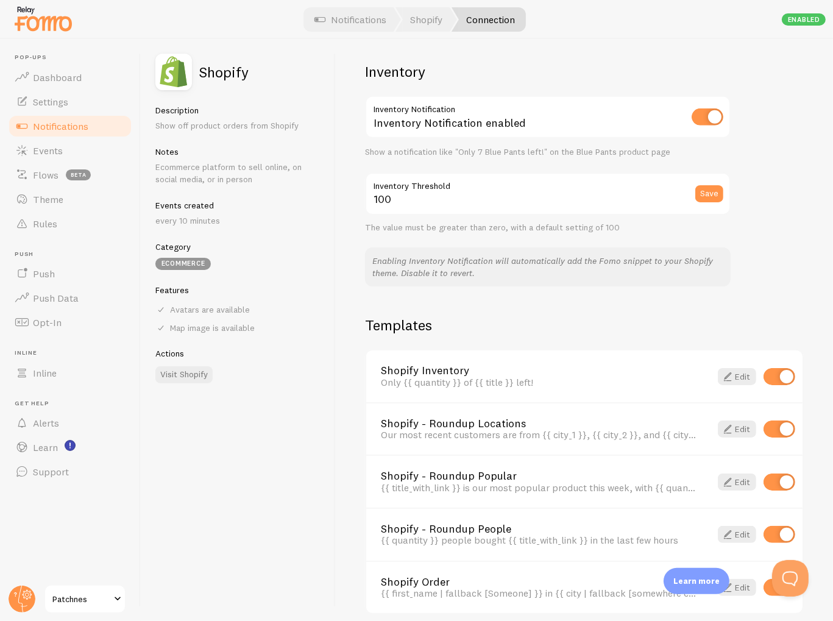
scroll to position [656, 0]
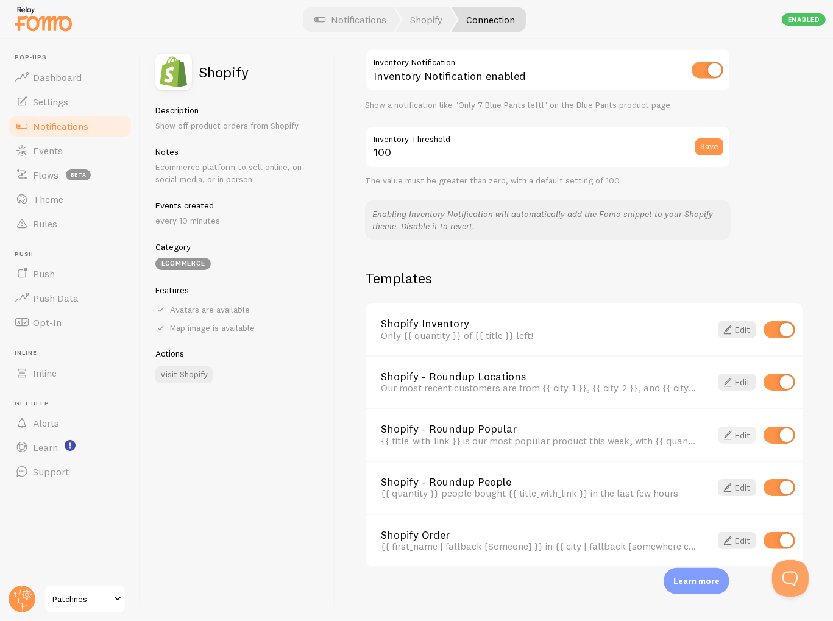
click at [729, 430] on link "Edit" at bounding box center [737, 435] width 38 height 17
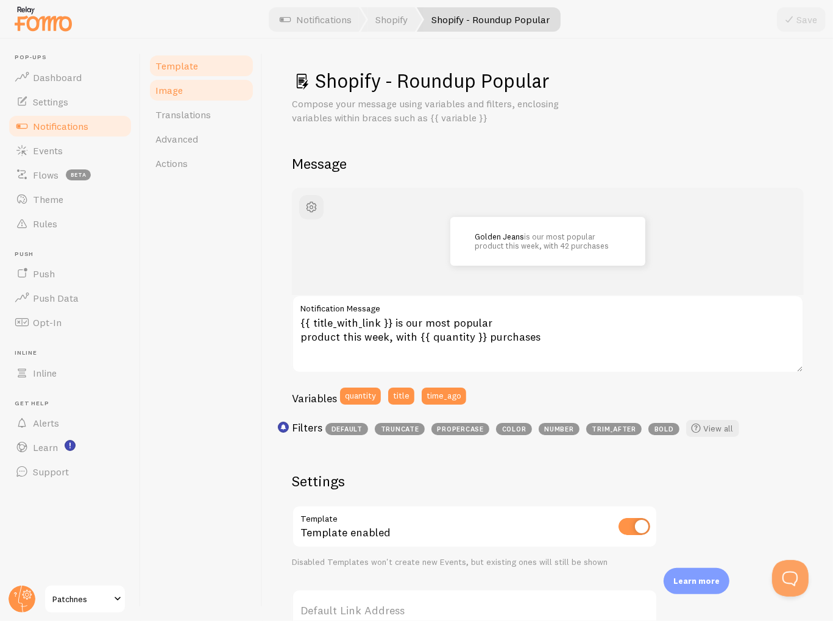
click at [182, 93] on link "Image" at bounding box center [201, 90] width 107 height 24
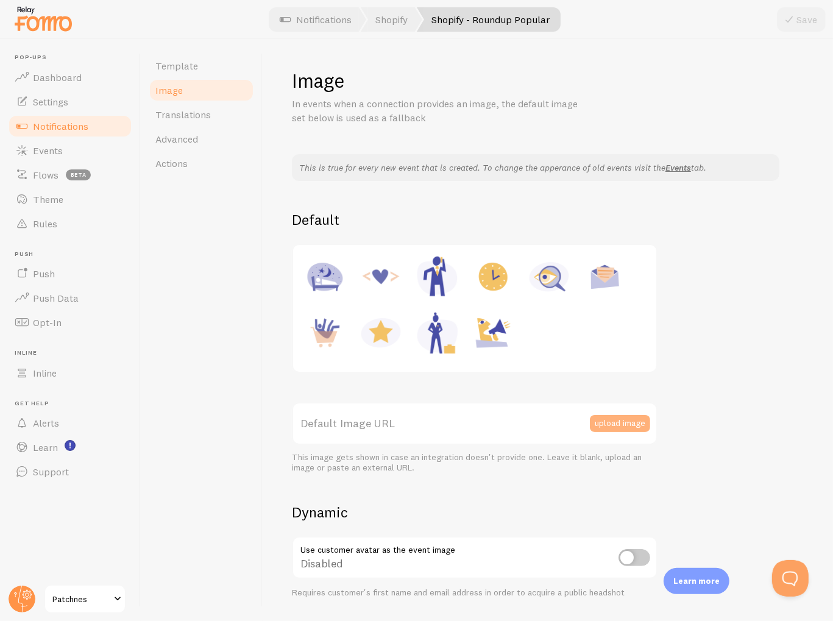
click at [625, 425] on button "upload image" at bounding box center [620, 423] width 60 height 17
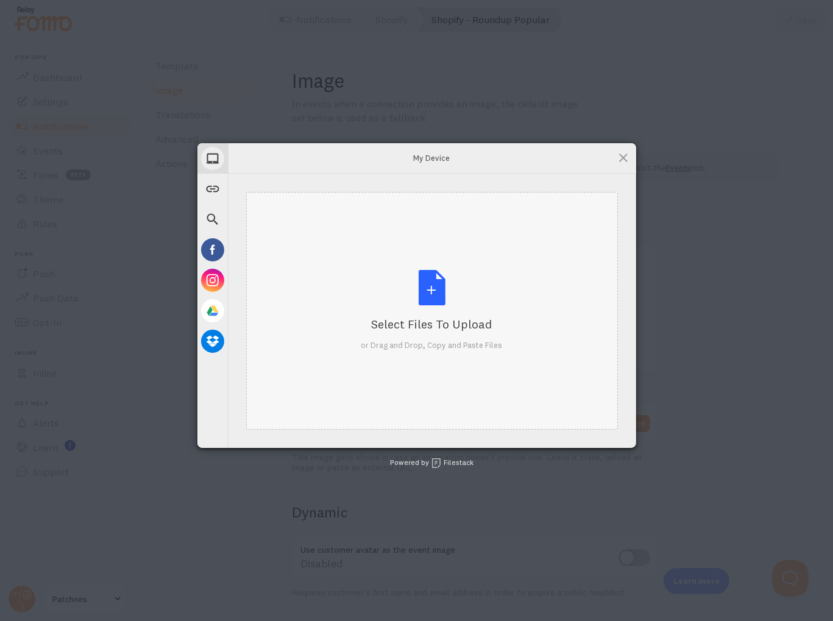
click at [428, 286] on div "Select Files to Upload or Drag and Drop, Copy and Paste Files" at bounding box center [431, 310] width 141 height 81
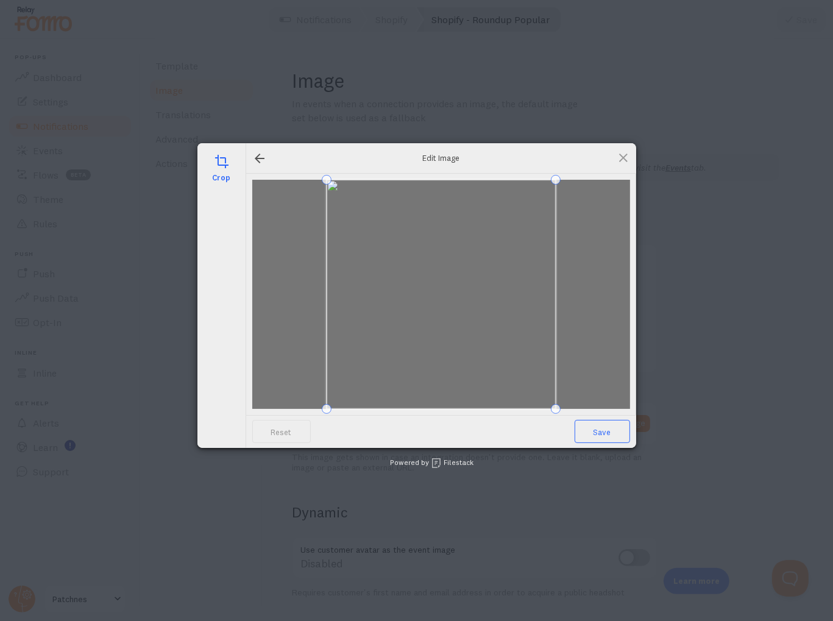
click at [606, 431] on span "Save" at bounding box center [602, 431] width 55 height 23
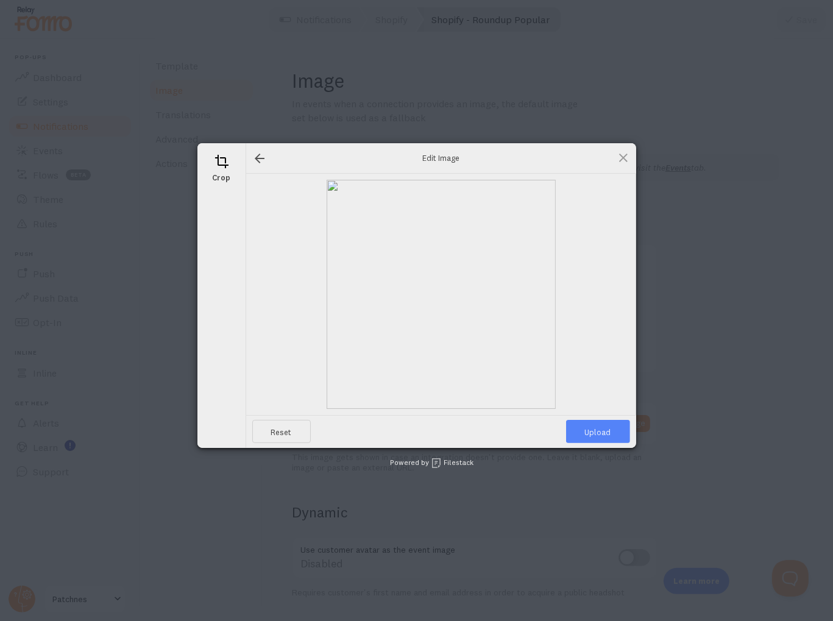
click at [606, 431] on span "Upload" at bounding box center [598, 431] width 64 height 23
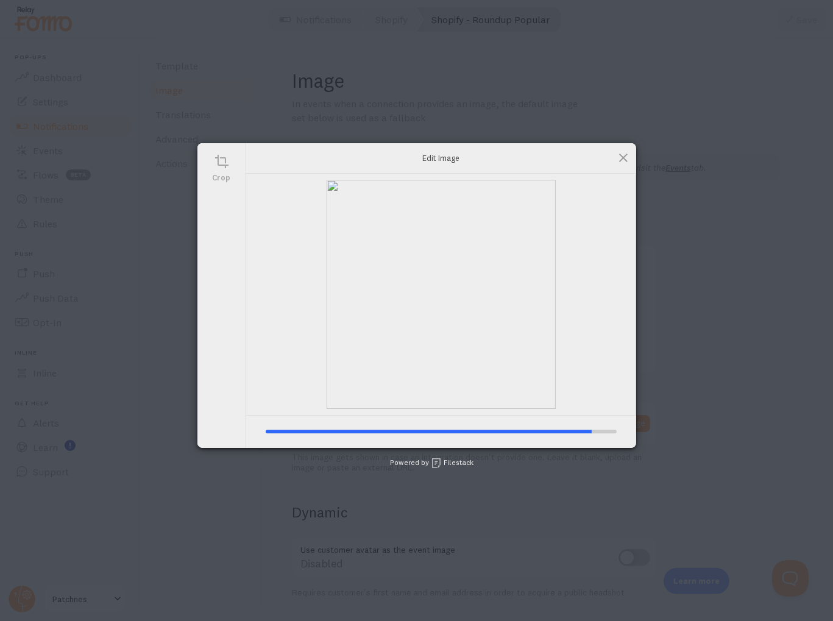
type input "[URL][DOMAIN_NAME][DOMAIN_NAME]"
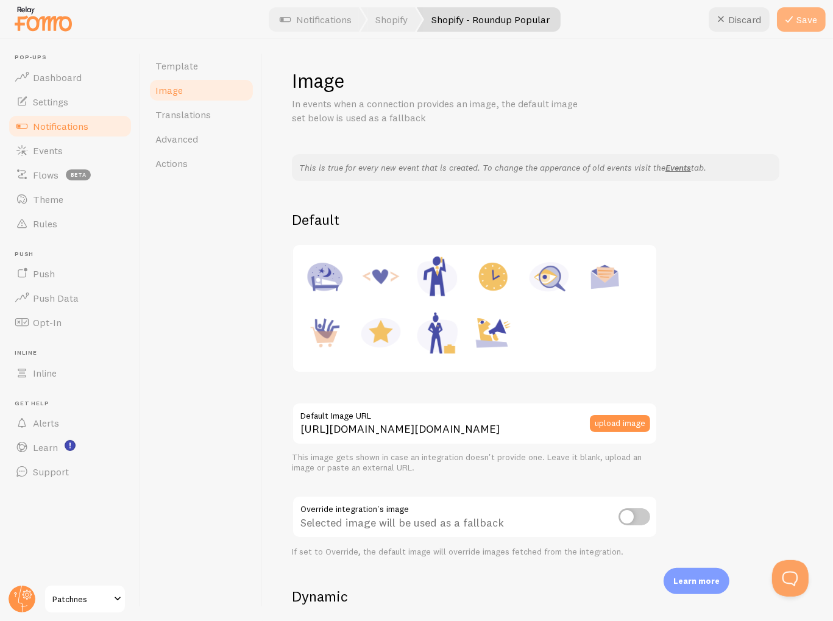
click at [804, 20] on button "Save" at bounding box center [801, 19] width 49 height 24
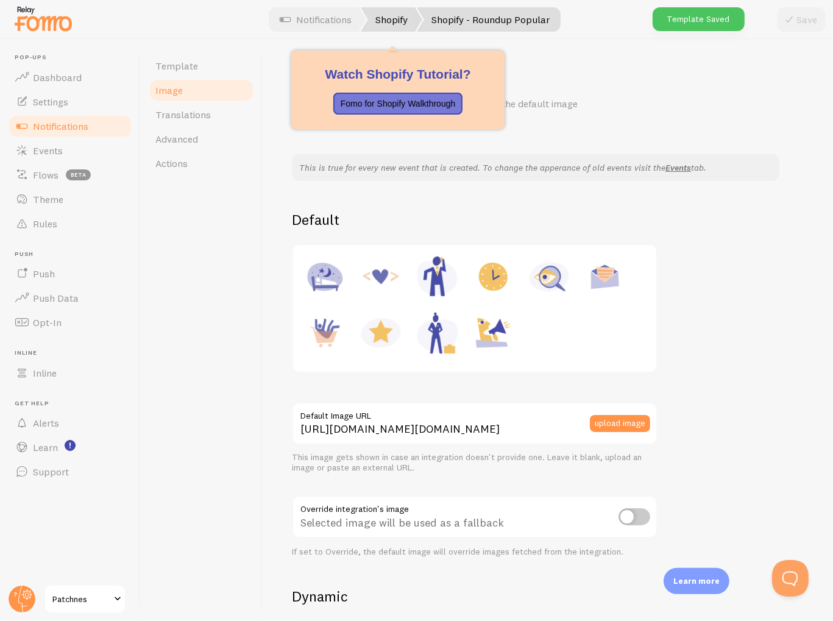
click at [391, 18] on link "Shopify" at bounding box center [392, 19] width 62 height 24
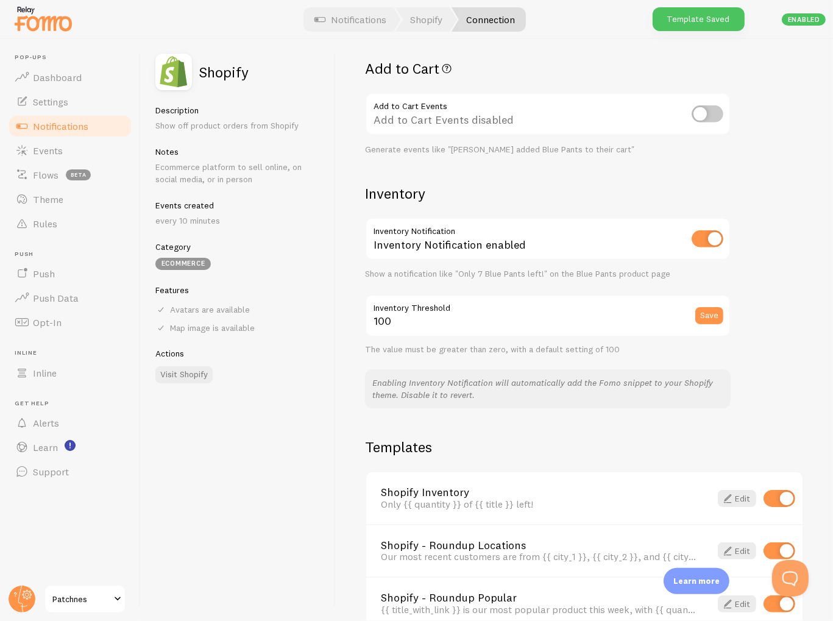
scroll to position [656, 0]
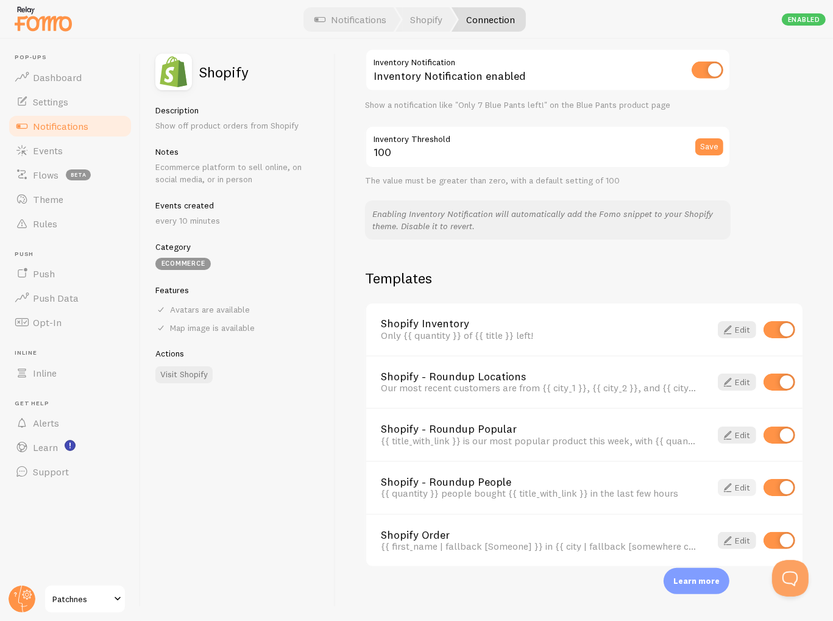
click at [732, 483] on link "Edit" at bounding box center [737, 487] width 38 height 17
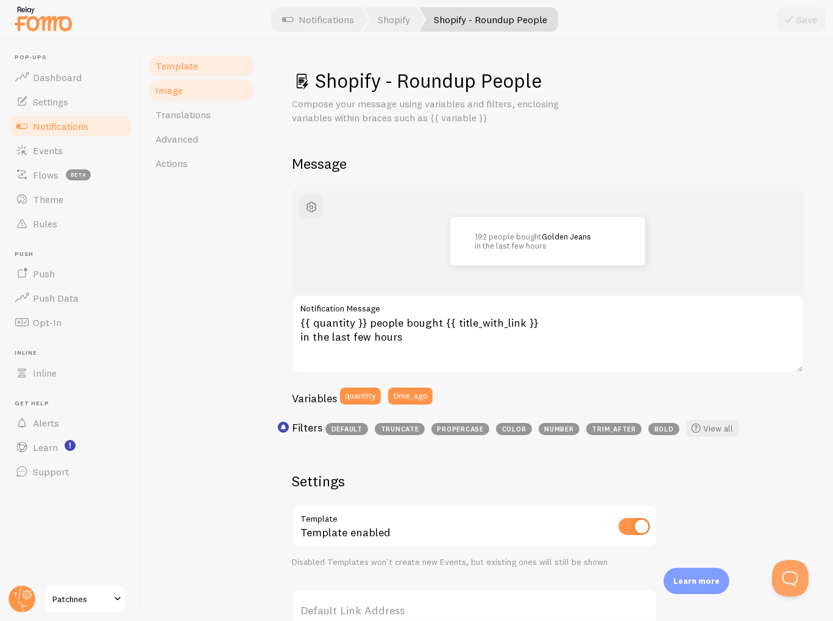
click at [176, 90] on span "Image" at bounding box center [168, 90] width 27 height 12
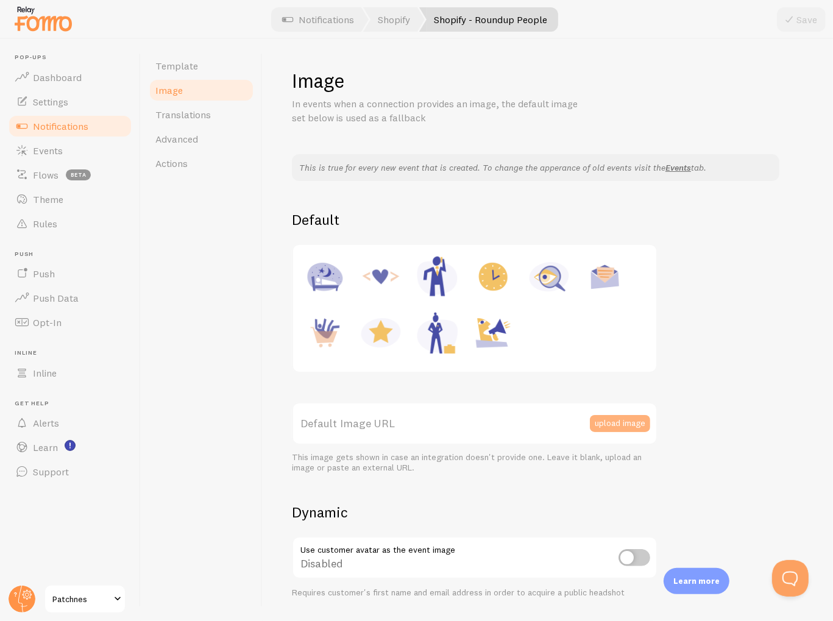
click at [611, 417] on button "upload image" at bounding box center [620, 423] width 60 height 17
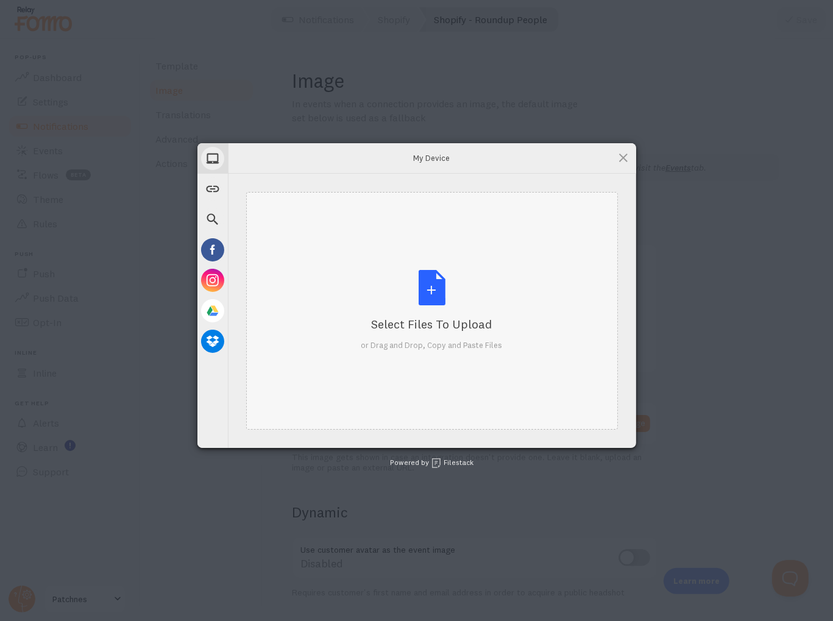
click at [433, 290] on div "Select Files to Upload or Drag and Drop, Copy and Paste Files" at bounding box center [431, 310] width 141 height 81
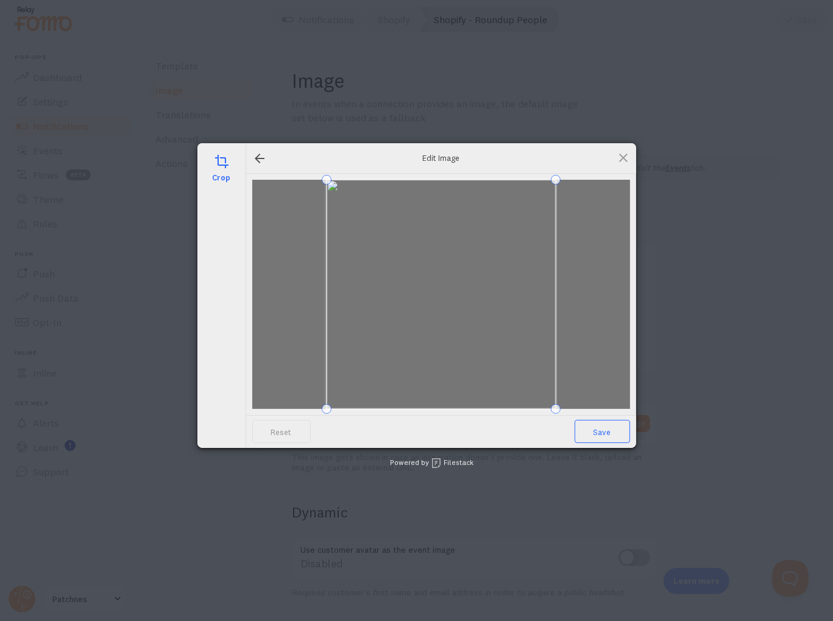
click at [599, 430] on span "Save" at bounding box center [602, 431] width 55 height 23
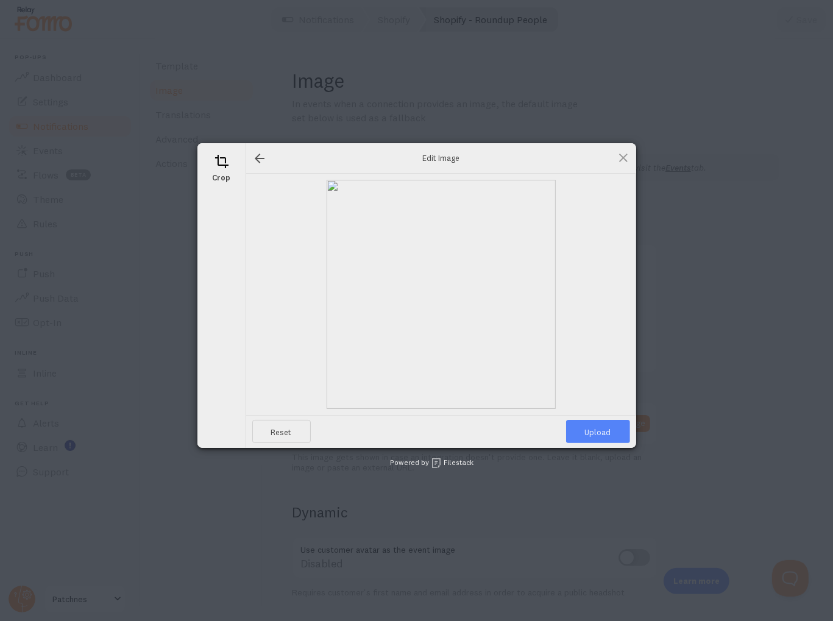
click at [599, 430] on span "Upload" at bounding box center [598, 431] width 64 height 23
type input "[URL][DOMAIN_NAME][DOMAIN_NAME]"
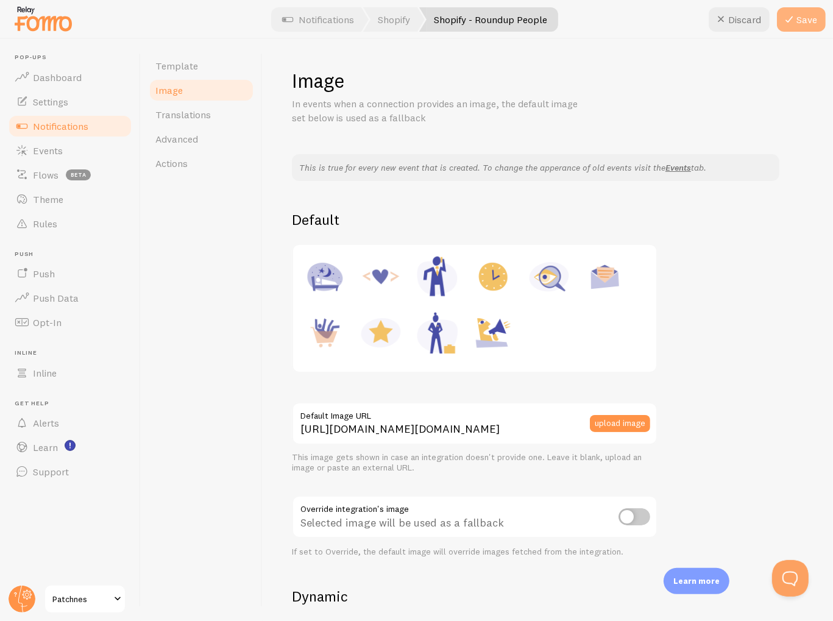
click at [797, 24] on button "Save" at bounding box center [801, 19] width 49 height 24
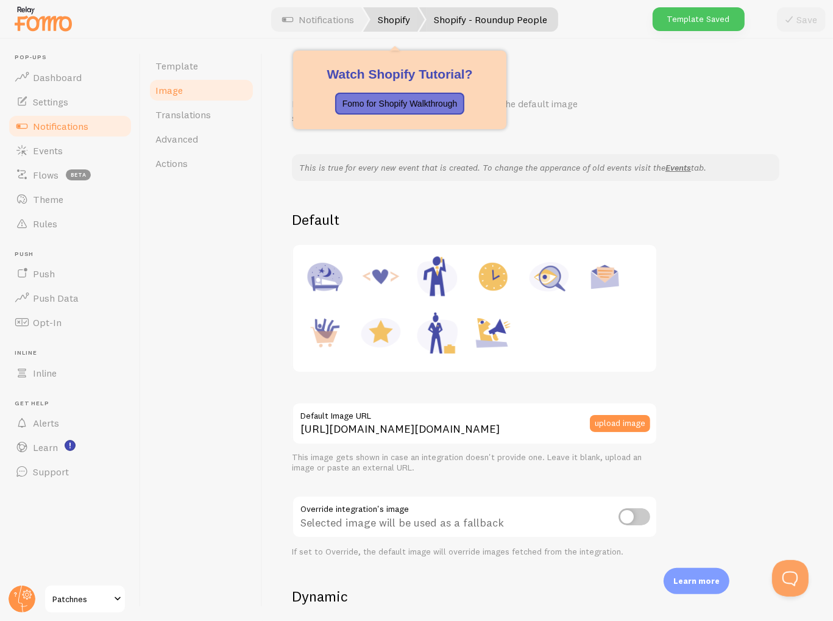
click at [397, 18] on link "Shopify" at bounding box center [394, 19] width 62 height 24
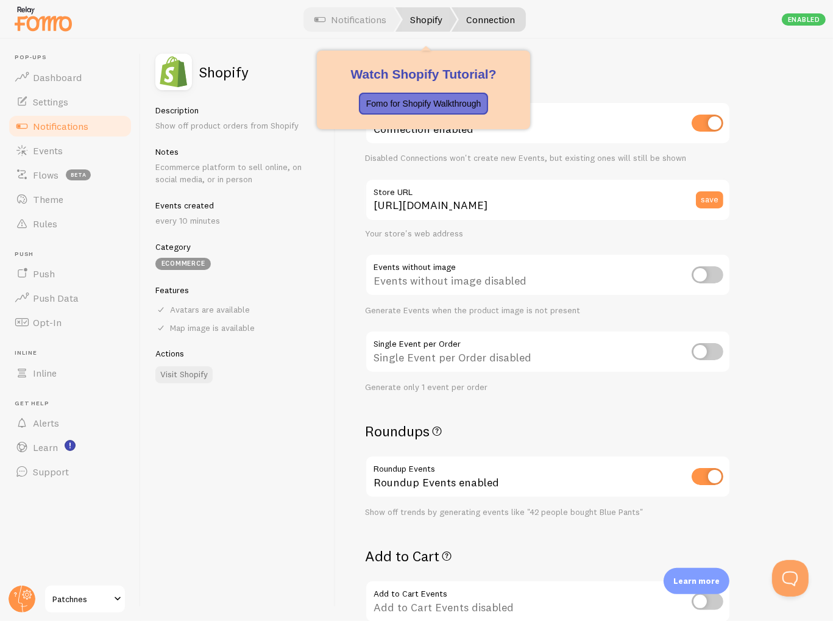
click at [430, 21] on link "Shopify" at bounding box center [426, 19] width 62 height 24
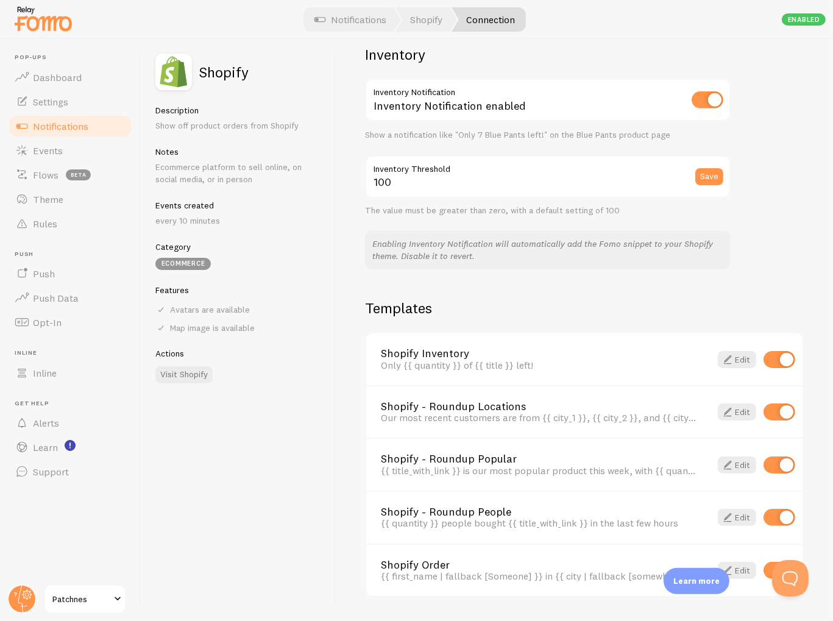
scroll to position [656, 0]
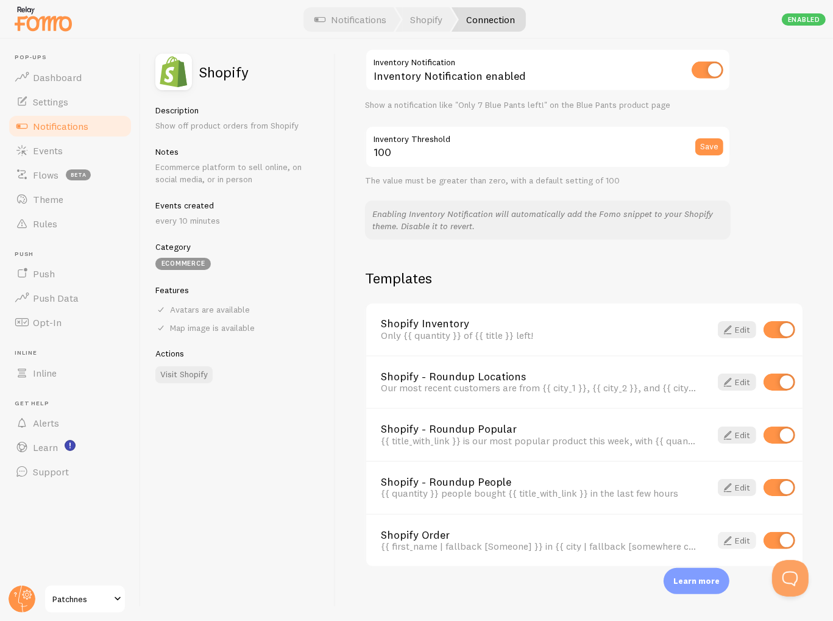
click at [723, 536] on span at bounding box center [727, 540] width 15 height 15
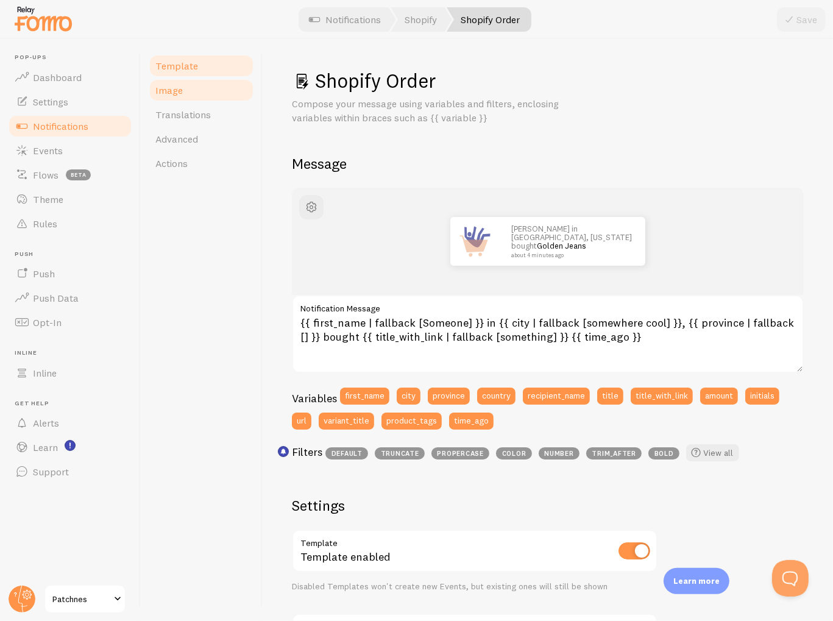
click at [207, 94] on link "Image" at bounding box center [201, 90] width 107 height 24
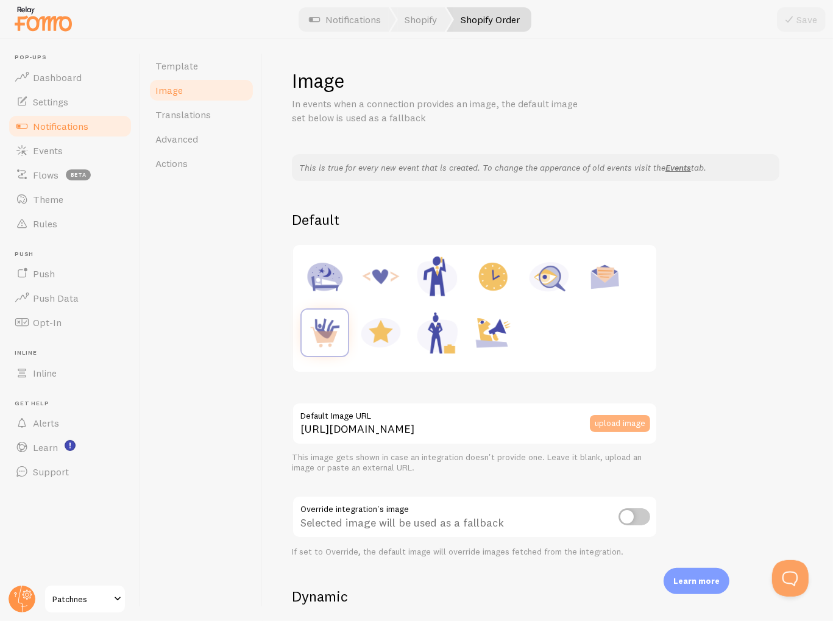
click at [605, 423] on button "upload image" at bounding box center [620, 423] width 60 height 17
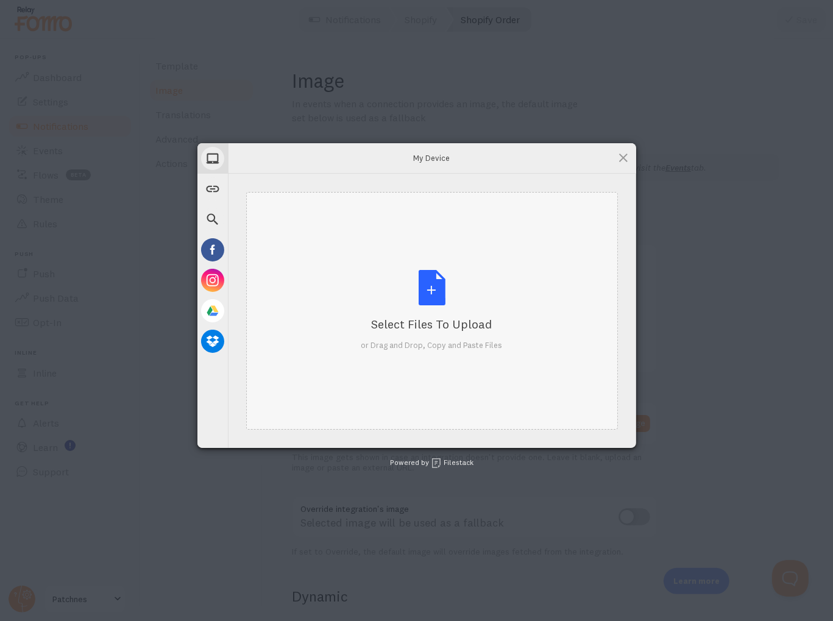
click at [420, 291] on div "Select Files to Upload or Drag and Drop, Copy and Paste Files" at bounding box center [431, 310] width 141 height 81
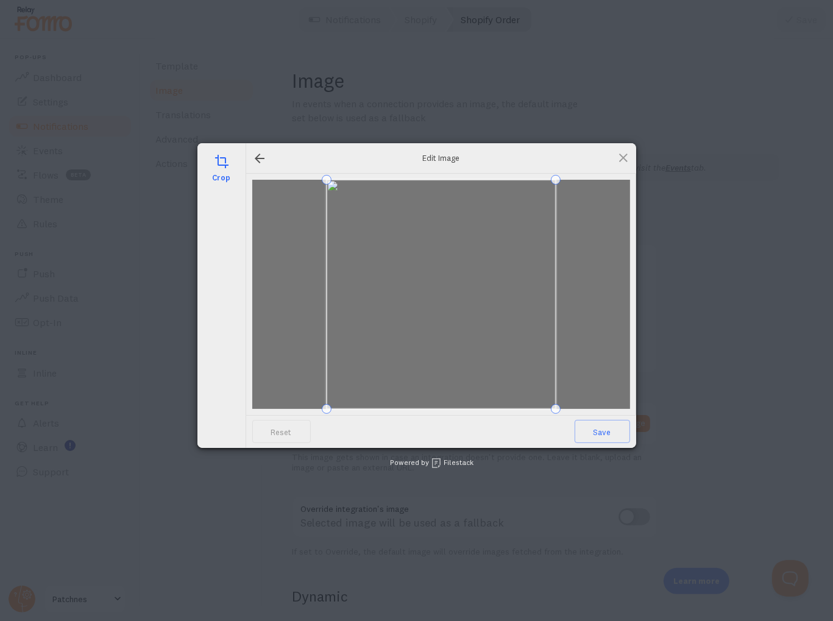
click at [548, 369] on span at bounding box center [441, 294] width 229 height 229
click at [607, 430] on span "Save" at bounding box center [602, 431] width 55 height 23
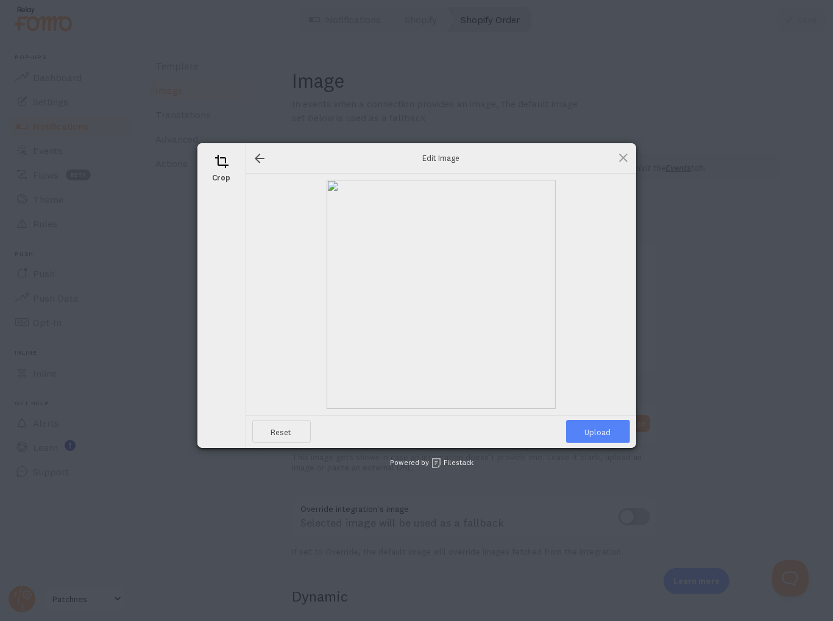
click at [607, 430] on span "Upload" at bounding box center [598, 431] width 64 height 23
type input "[URL][DOMAIN_NAME][DOMAIN_NAME]"
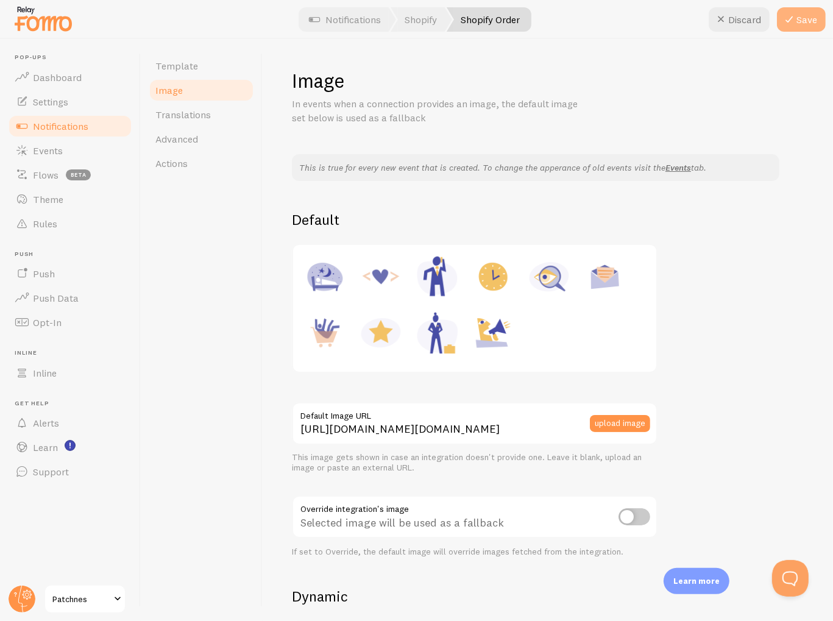
click at [805, 20] on button "Save" at bounding box center [801, 19] width 49 height 24
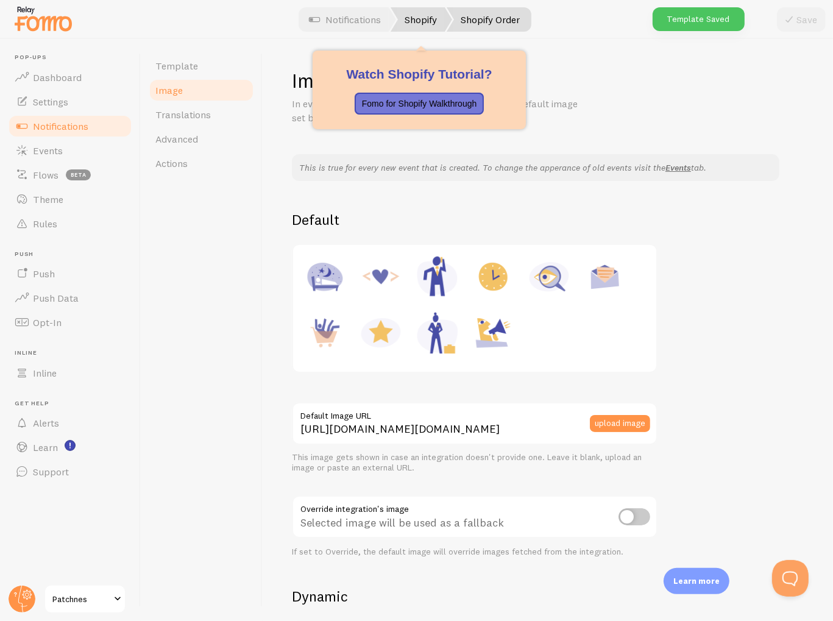
click at [420, 18] on link "Shopify" at bounding box center [422, 19] width 62 height 24
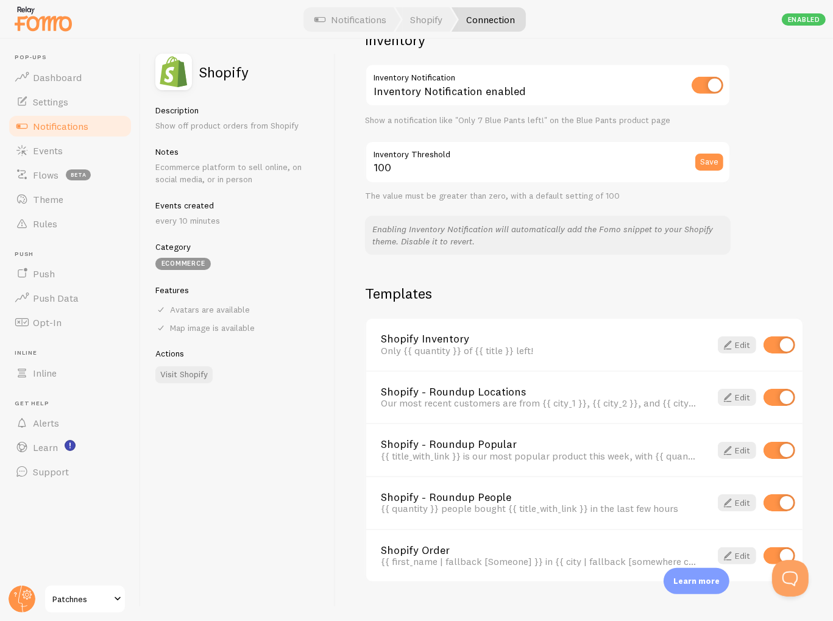
scroll to position [656, 0]
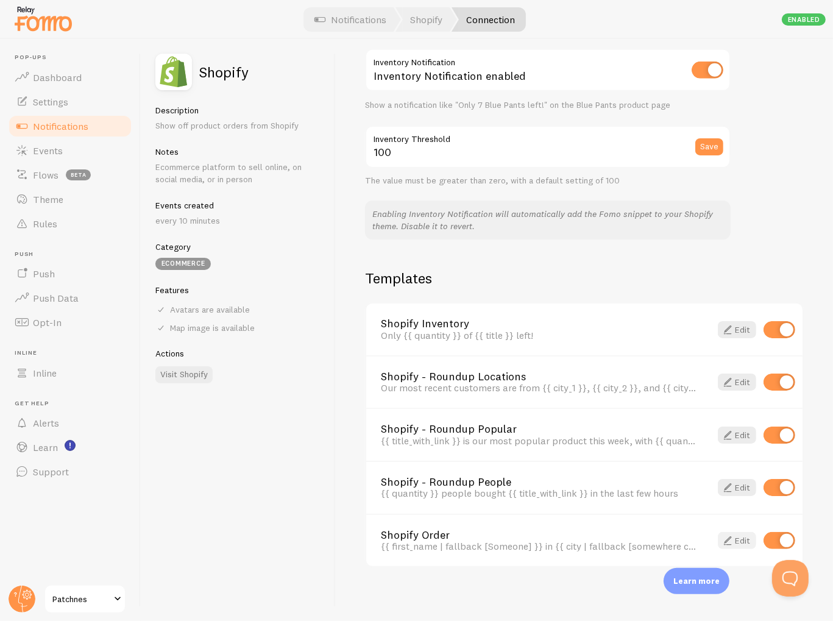
click at [728, 537] on link "Edit" at bounding box center [737, 540] width 38 height 17
